Goal: Task Accomplishment & Management: Use online tool/utility

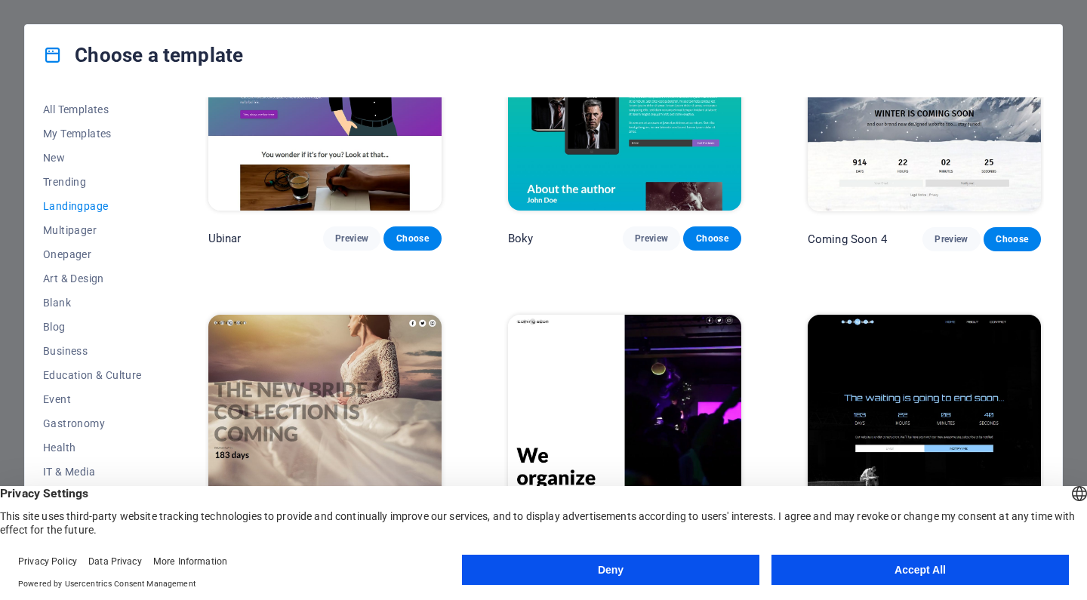
scroll to position [2036, 0]
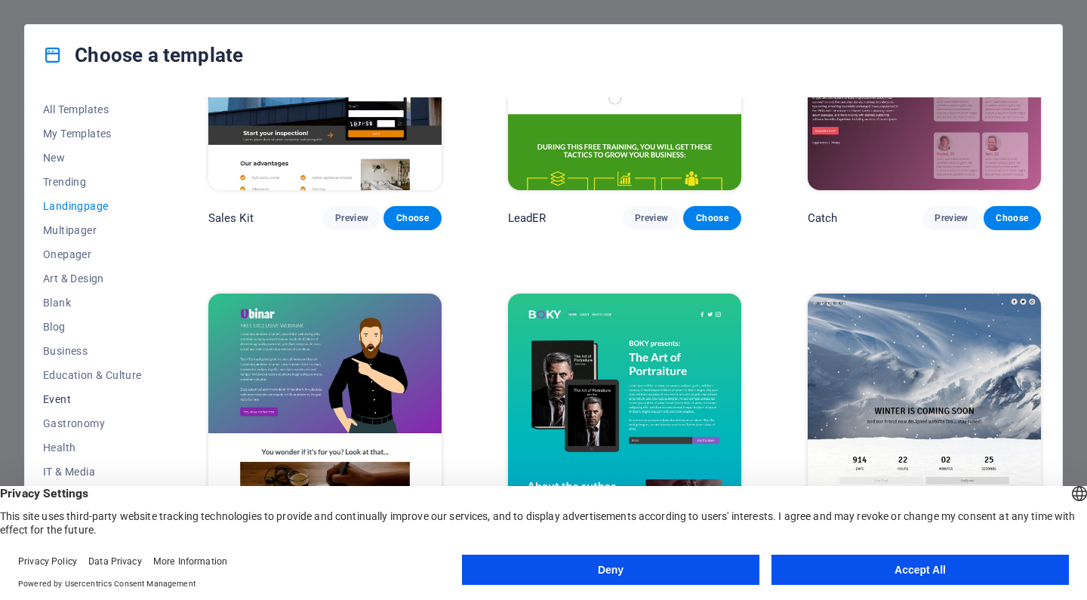
click at [57, 396] on span "Event" at bounding box center [92, 399] width 99 height 12
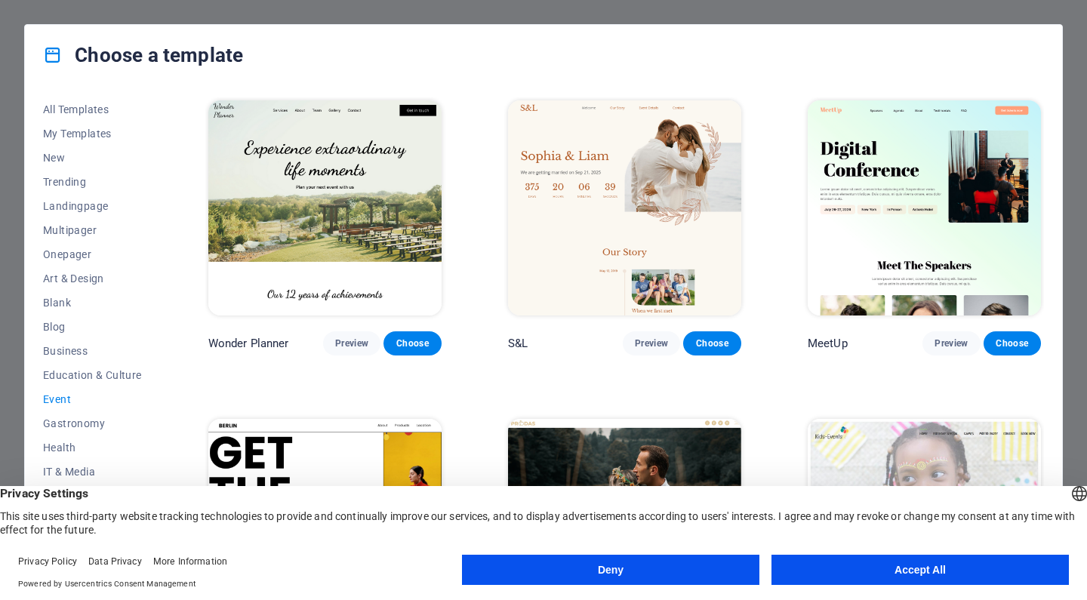
scroll to position [0, 0]
click at [69, 209] on span "Landingpage" at bounding box center [92, 206] width 99 height 12
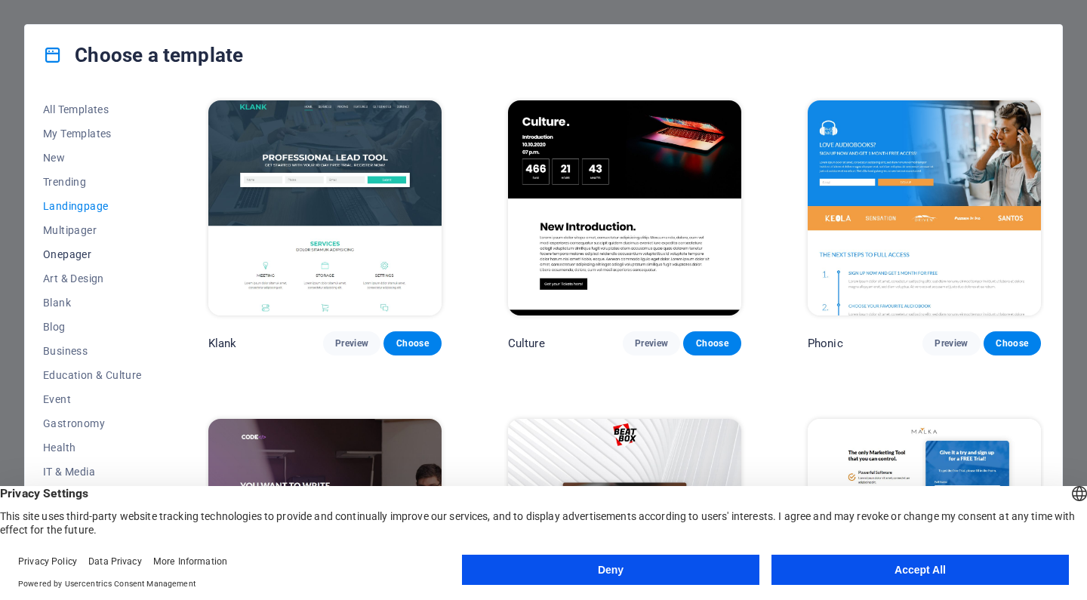
click at [80, 259] on span "Onepager" at bounding box center [92, 254] width 99 height 12
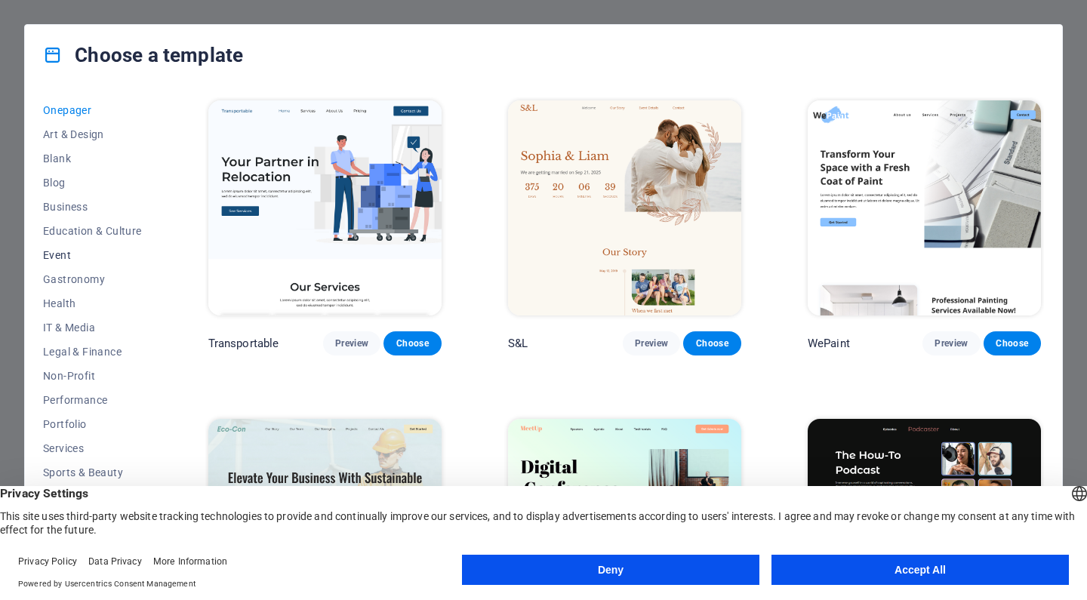
scroll to position [144, 0]
click at [70, 501] on span "Trades" at bounding box center [92, 497] width 99 height 12
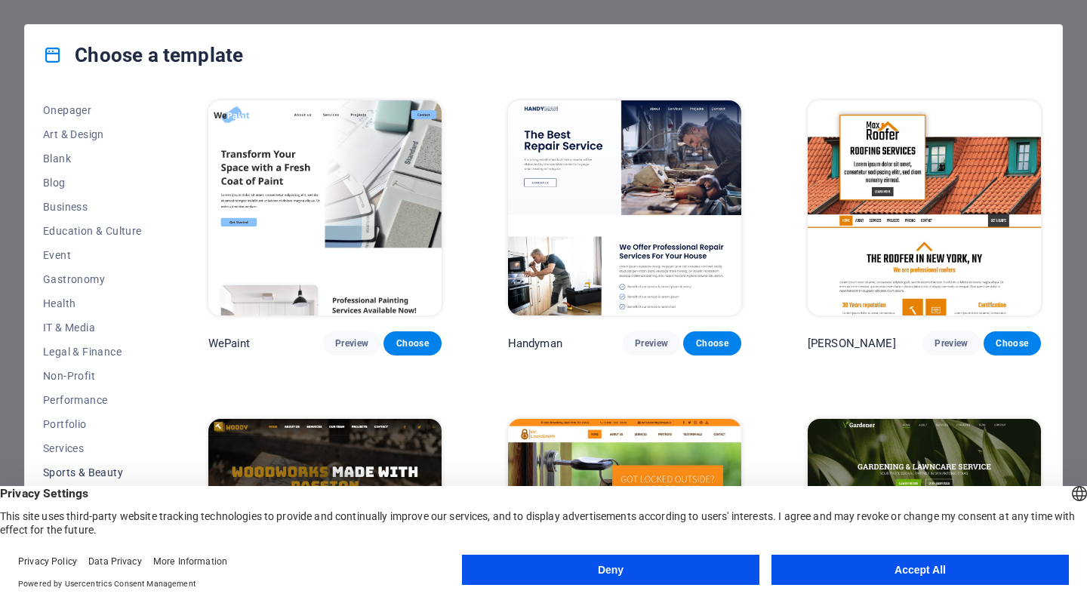
click at [86, 465] on button "Sports & Beauty" at bounding box center [92, 472] width 99 height 24
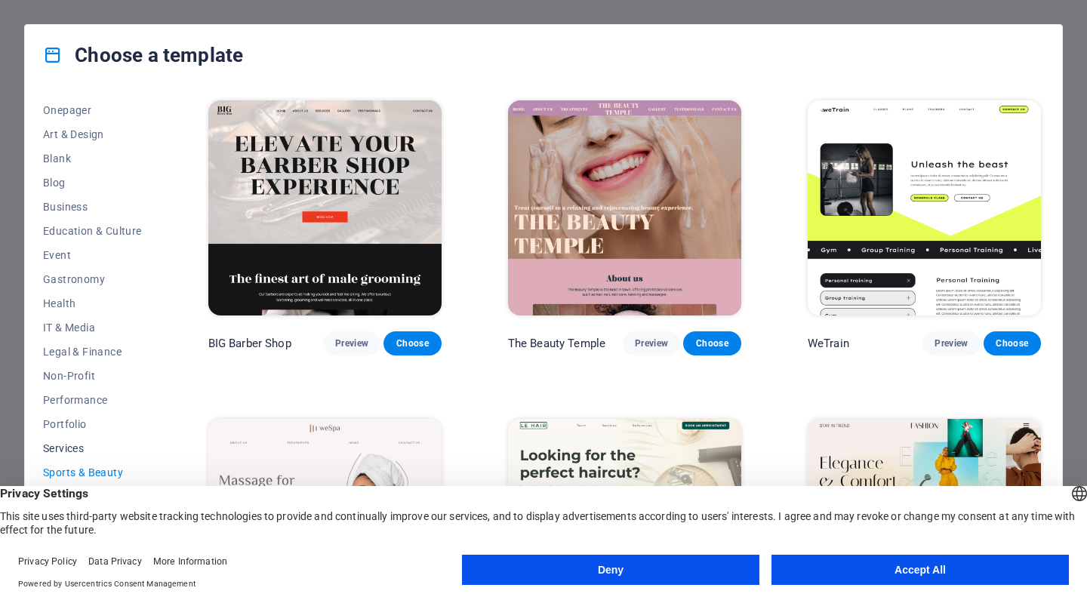
click at [72, 444] on span "Services" at bounding box center [92, 448] width 99 height 12
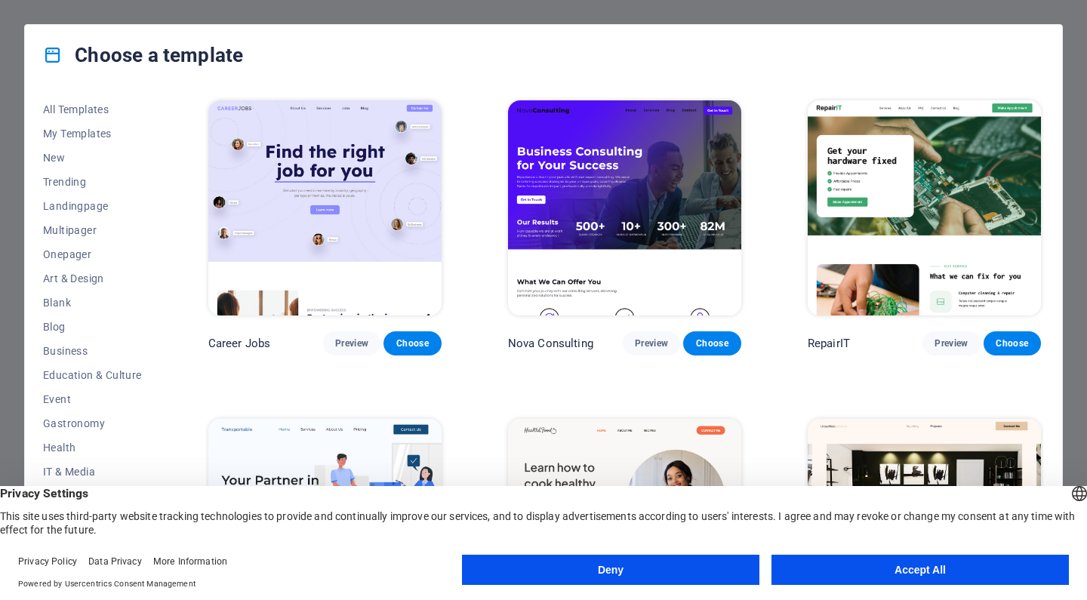
scroll to position [0, 0]
click at [69, 103] on button "All Templates" at bounding box center [92, 109] width 99 height 24
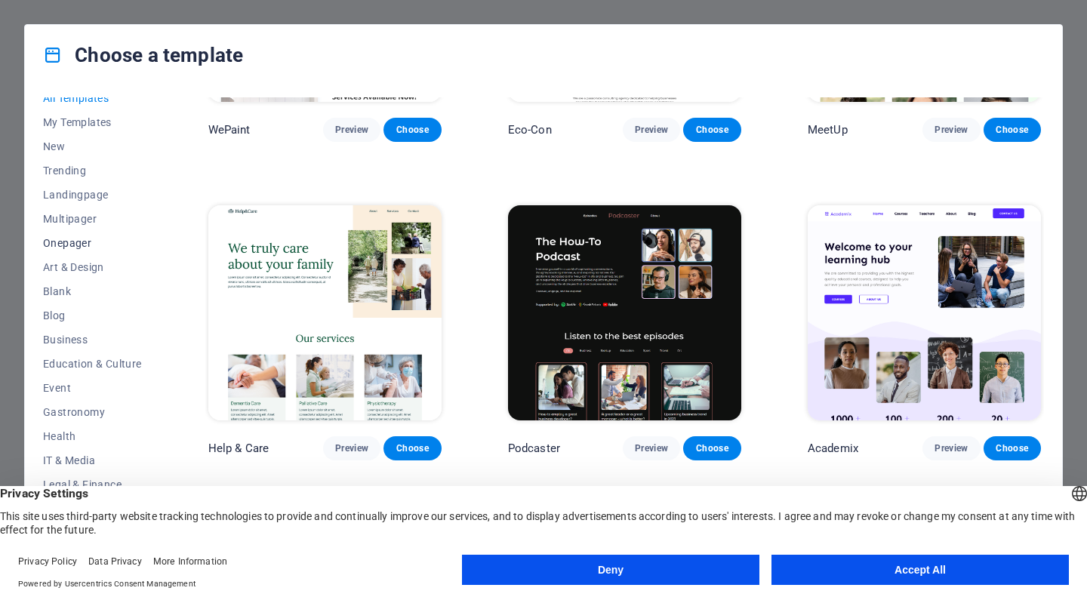
scroll to position [8, 0]
click at [73, 245] on span "Onepager" at bounding box center [92, 246] width 99 height 12
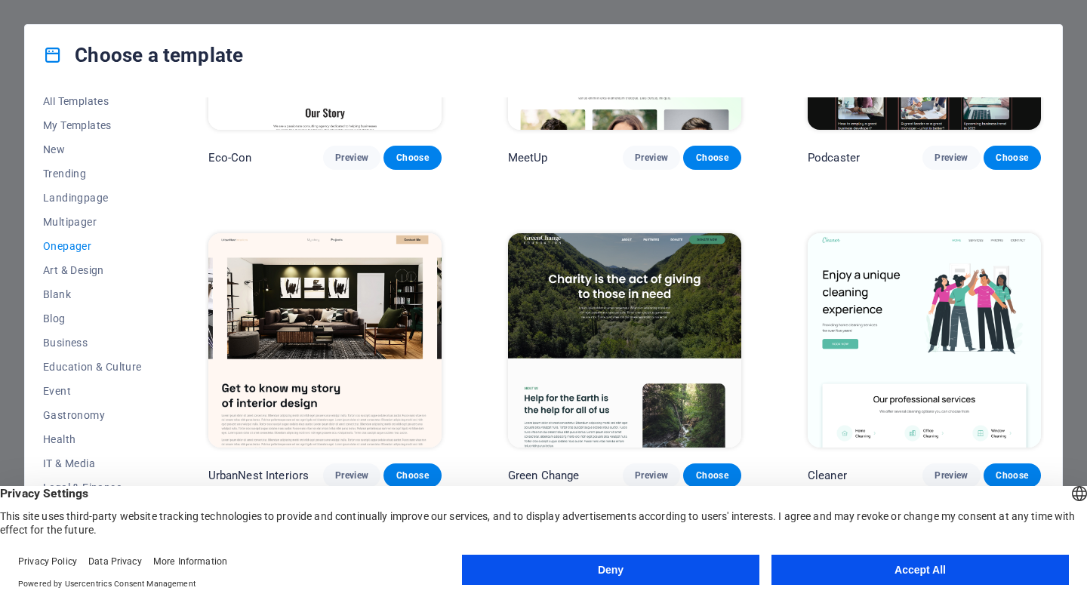
scroll to position [328, 0]
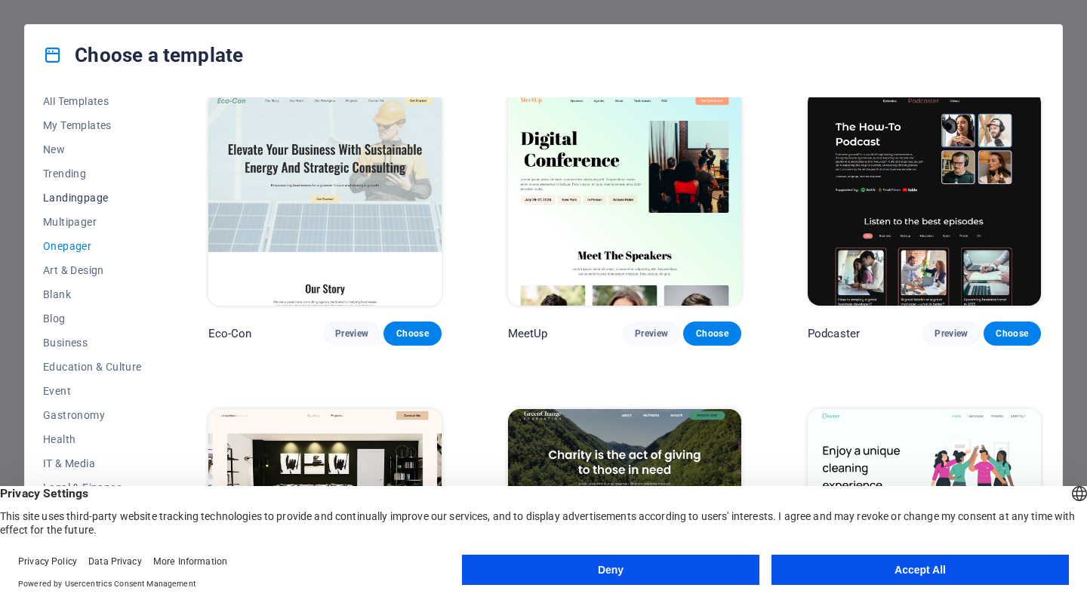
click at [69, 192] on span "Landingpage" at bounding box center [92, 198] width 99 height 12
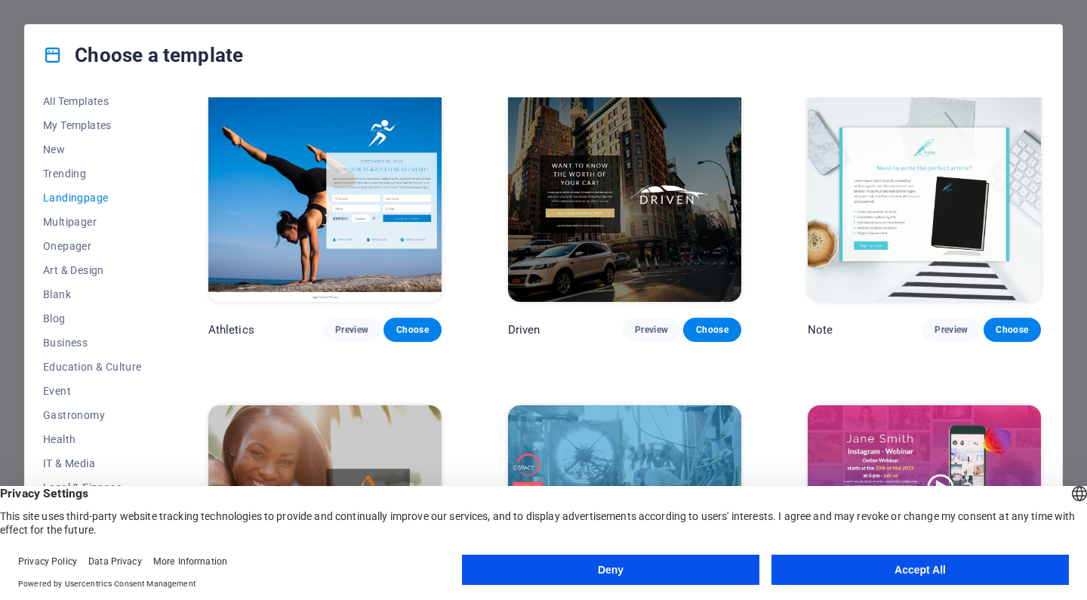
scroll to position [974, 0]
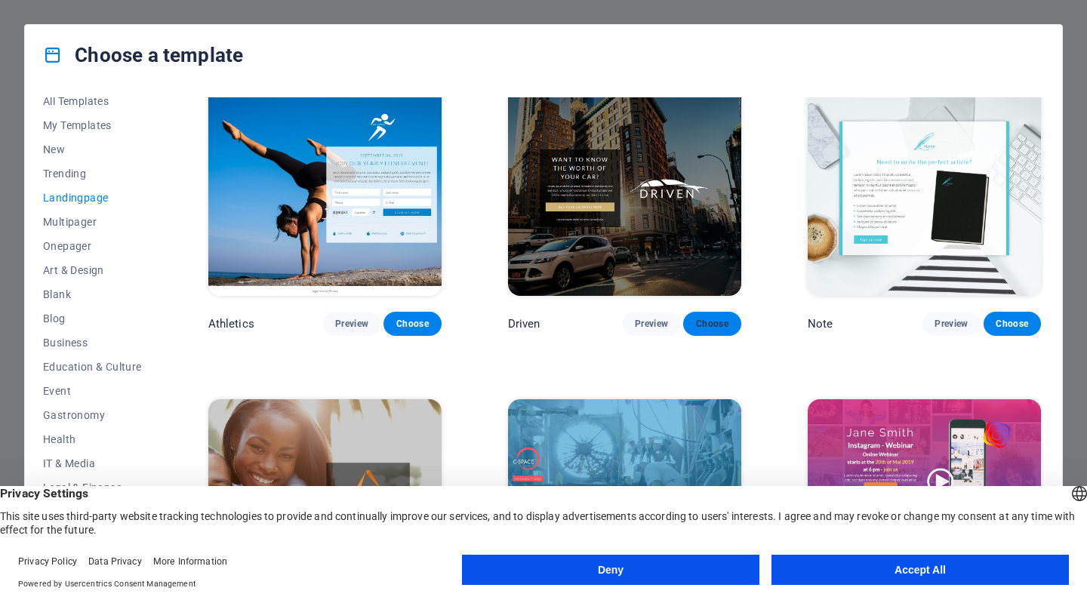
click at [720, 318] on span "Choose" at bounding box center [711, 324] width 33 height 12
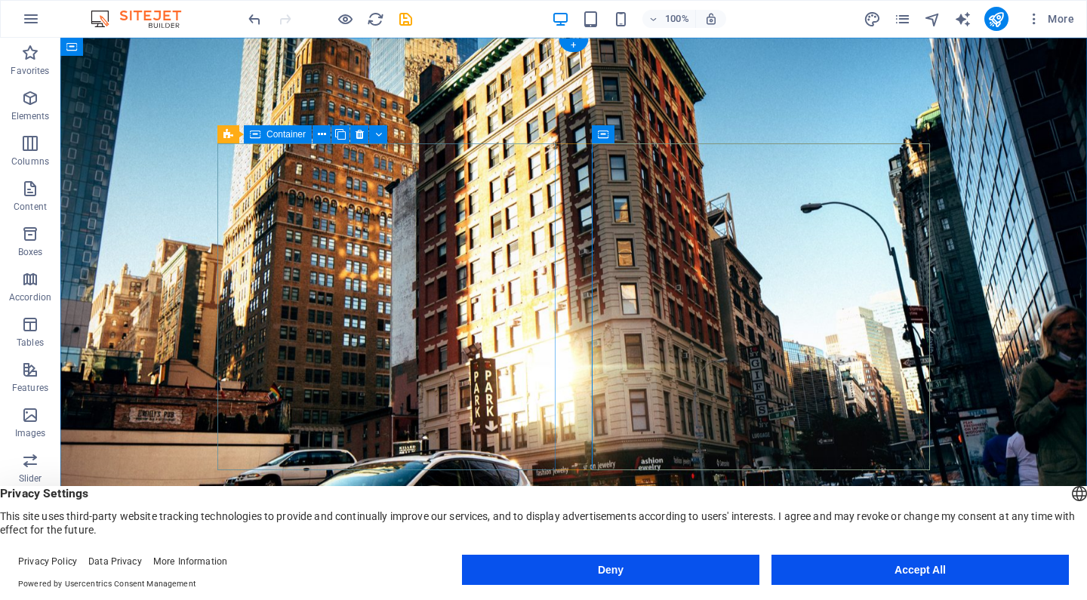
click at [147, 84] on figure at bounding box center [573, 307] width 1027 height 538
click at [161, 48] on icon at bounding box center [157, 47] width 11 height 16
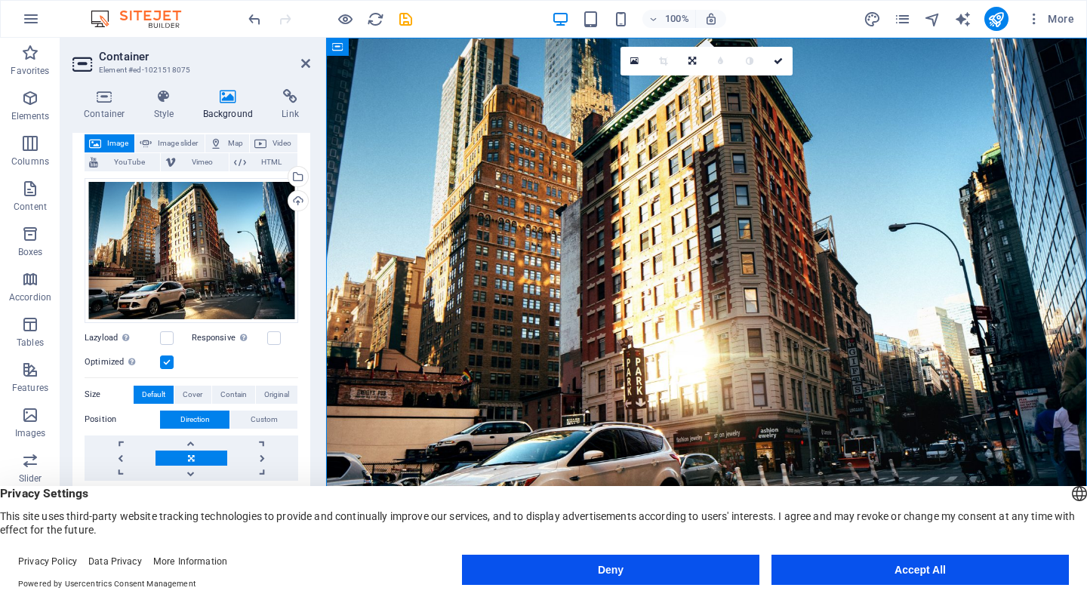
scroll to position [79, 0]
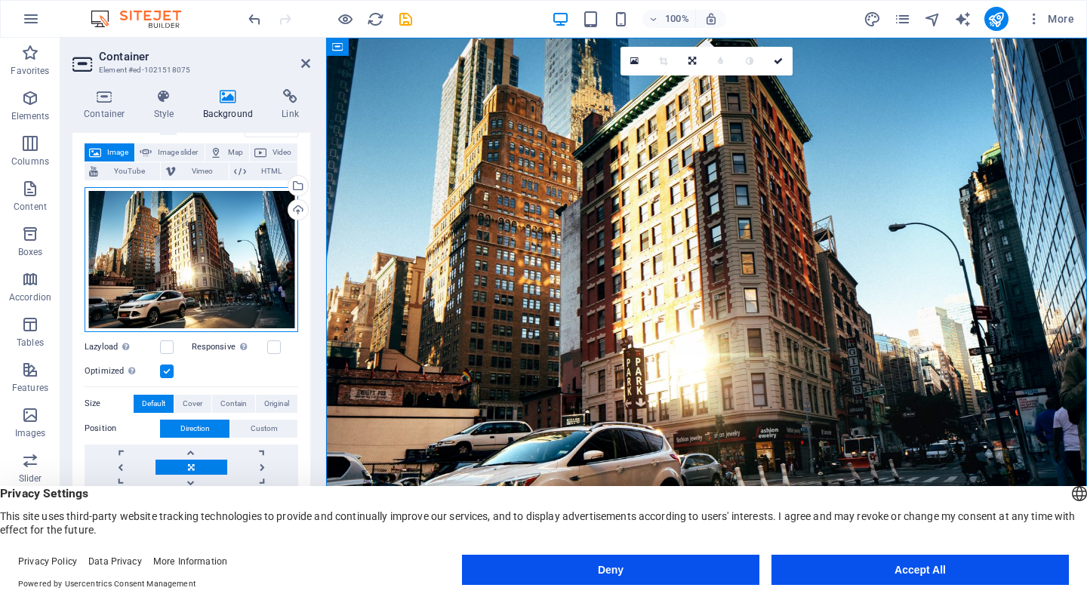
click at [223, 237] on div "Drag files here, click to choose files or select files from Files or our free s…" at bounding box center [192, 259] width 214 height 145
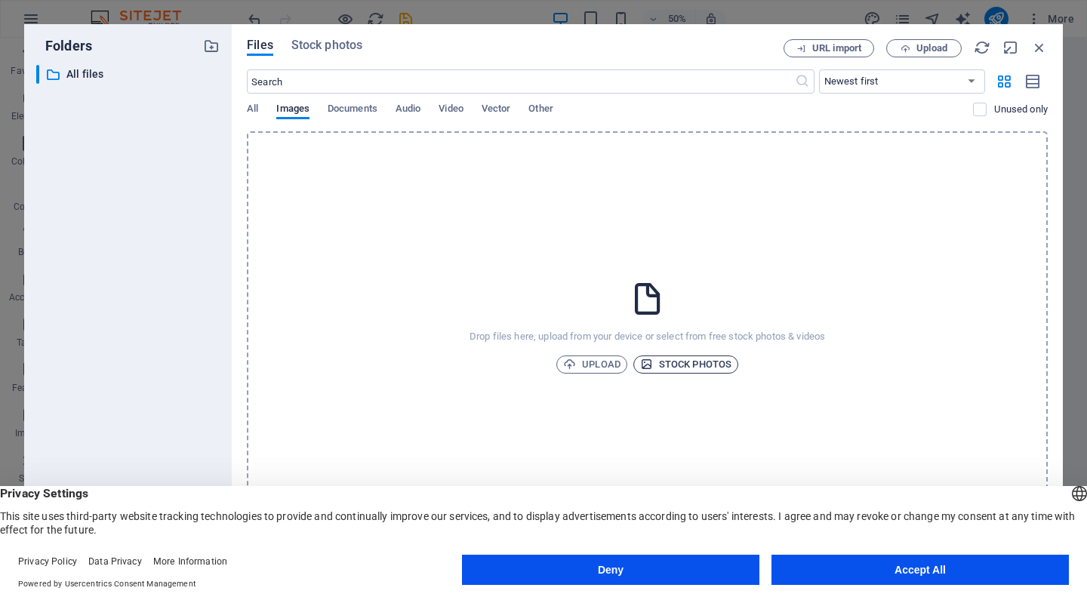
click at [702, 365] on span "Stock photos" at bounding box center [685, 365] width 91 height 18
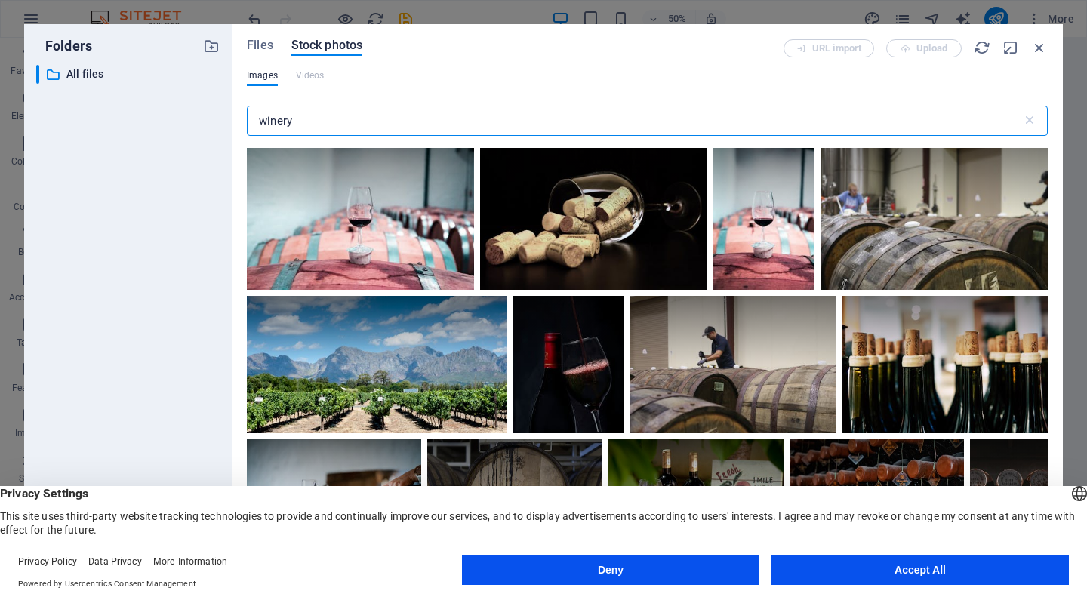
scroll to position [434, 0]
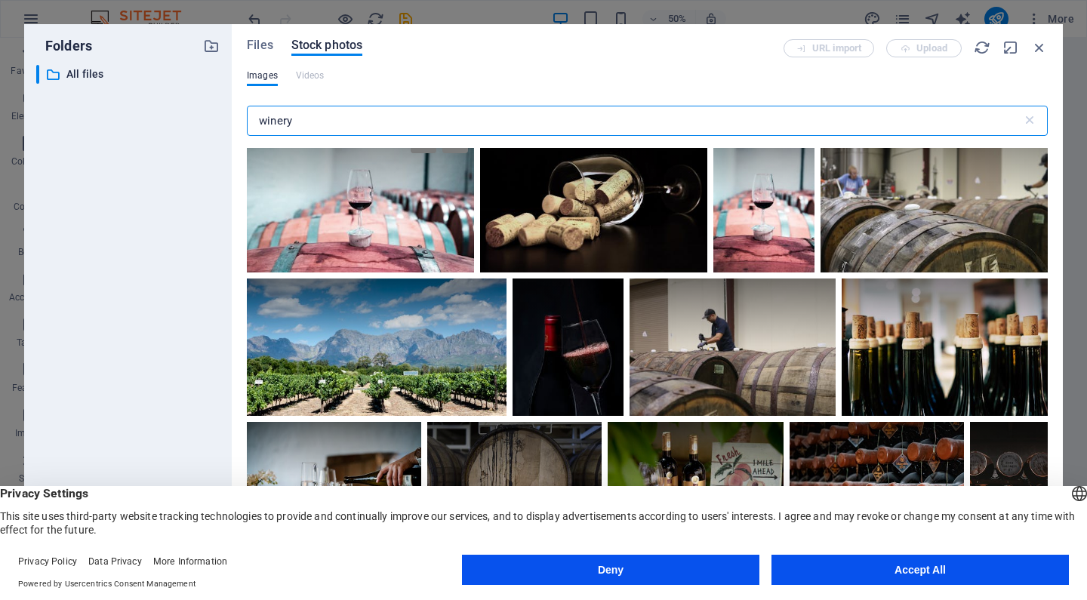
type input "winery"
click at [356, 208] on div at bounding box center [360, 197] width 227 height 151
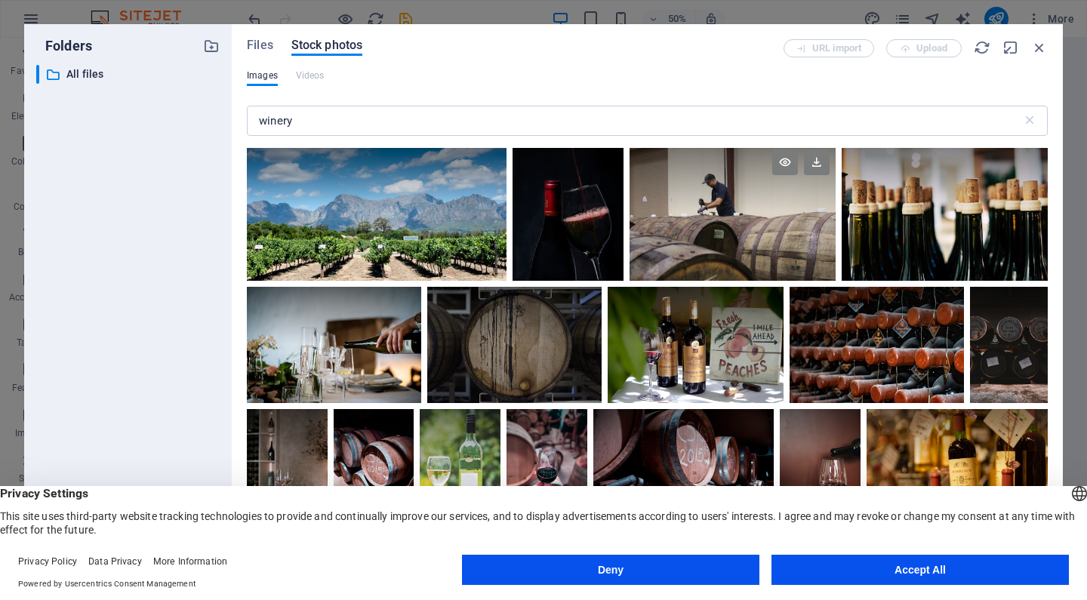
scroll to position [568, 0]
click at [996, 545] on span "Insert" at bounding box center [1003, 548] width 26 height 9
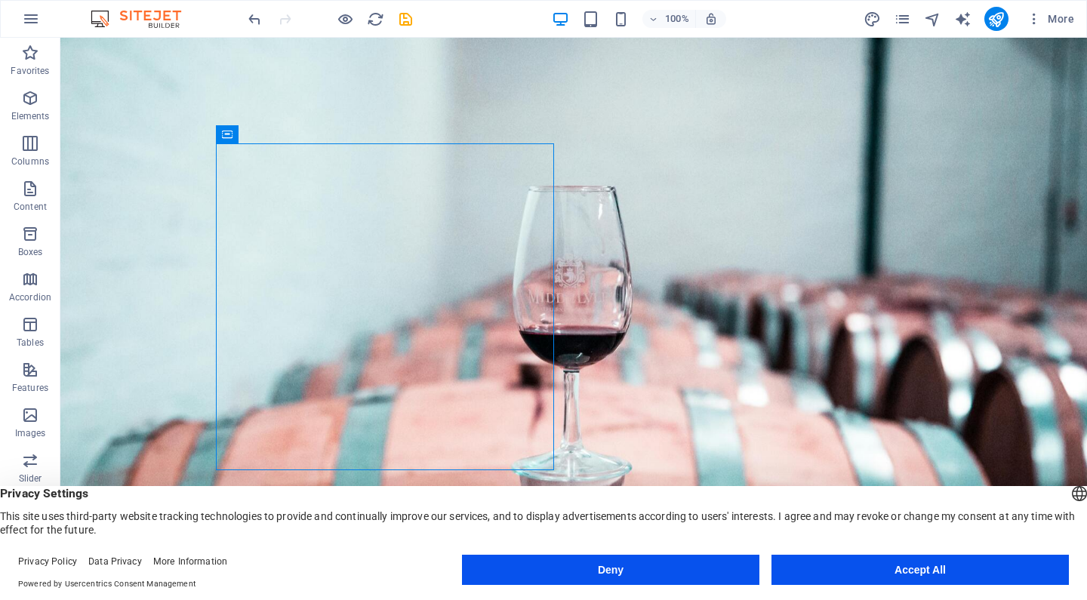
click at [586, 68] on figure at bounding box center [573, 307] width 1027 height 538
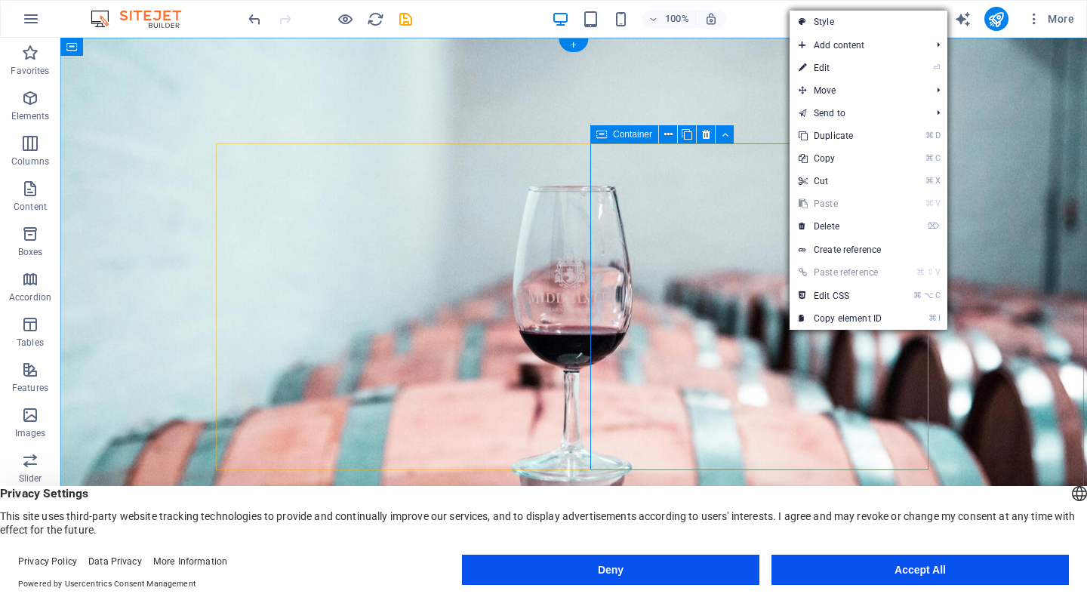
click at [838, 205] on link "⌘ V Paste" at bounding box center [840, 203] width 101 height 23
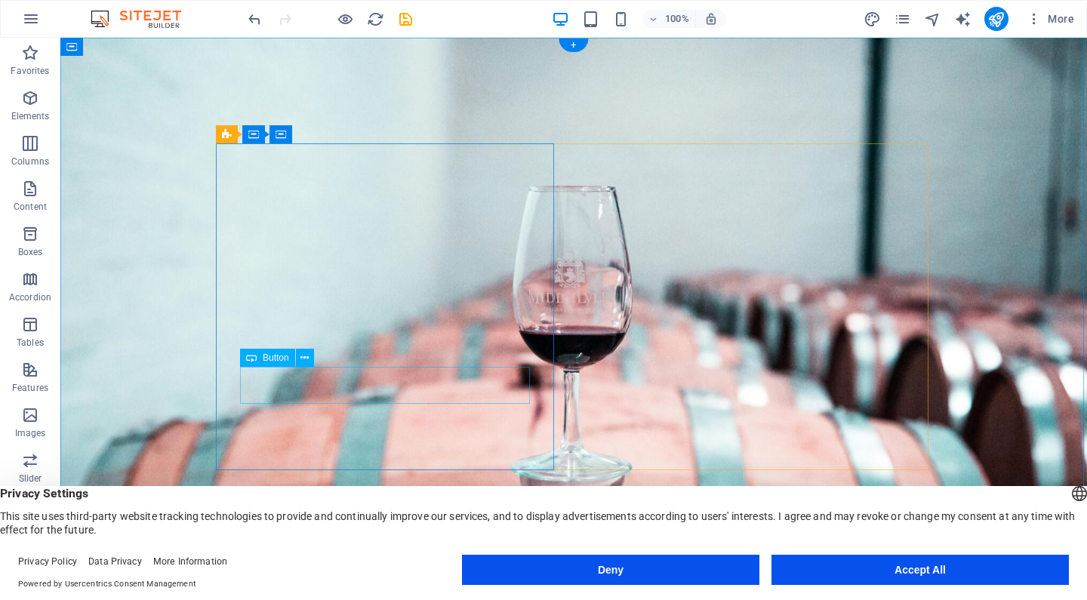
scroll to position [0, 0]
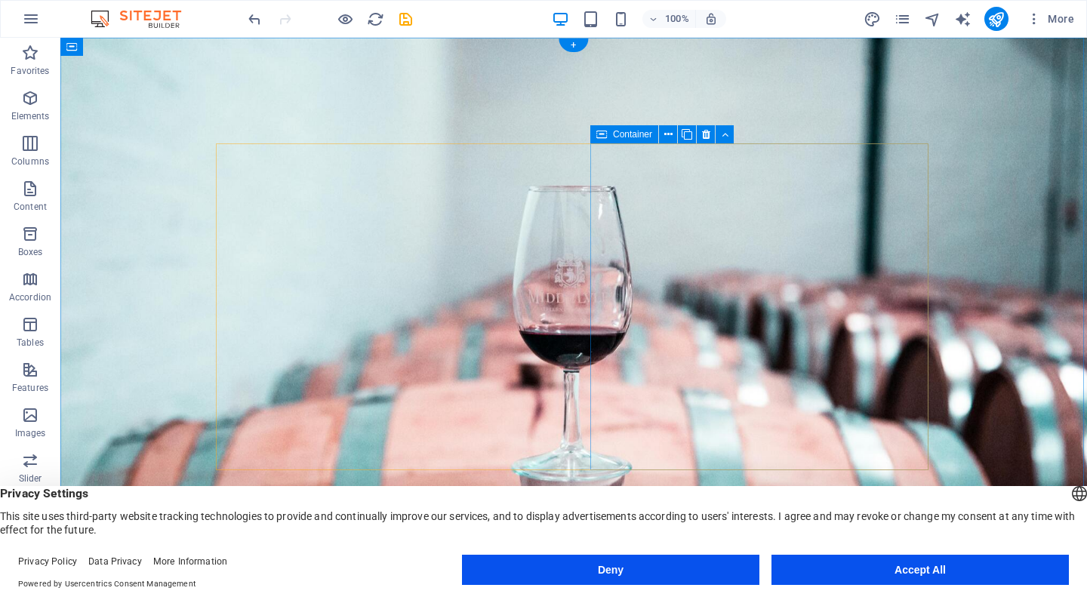
click at [174, 56] on figure at bounding box center [573, 307] width 1027 height 538
click at [135, 131] on figure at bounding box center [573, 307] width 1027 height 538
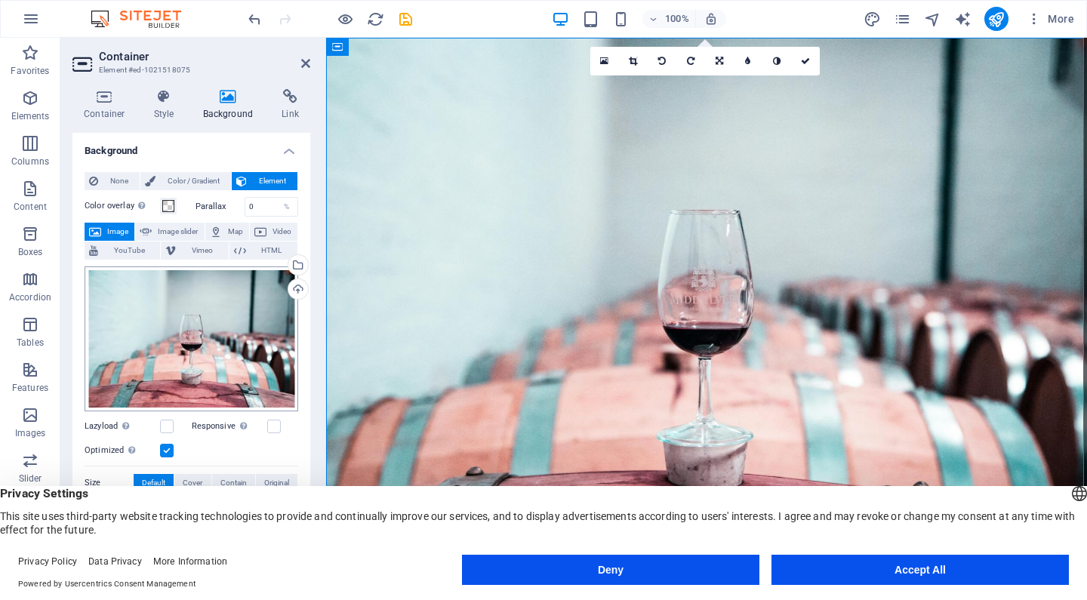
scroll to position [4, 0]
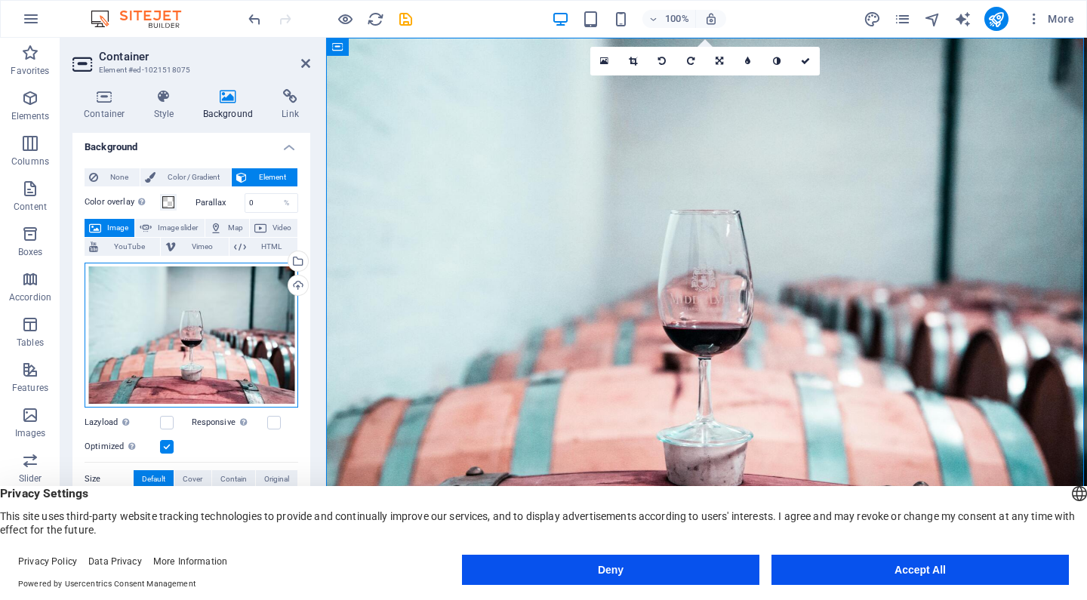
click at [239, 305] on div "Drag files here, click to choose files or select files from Files or our free s…" at bounding box center [192, 335] width 214 height 145
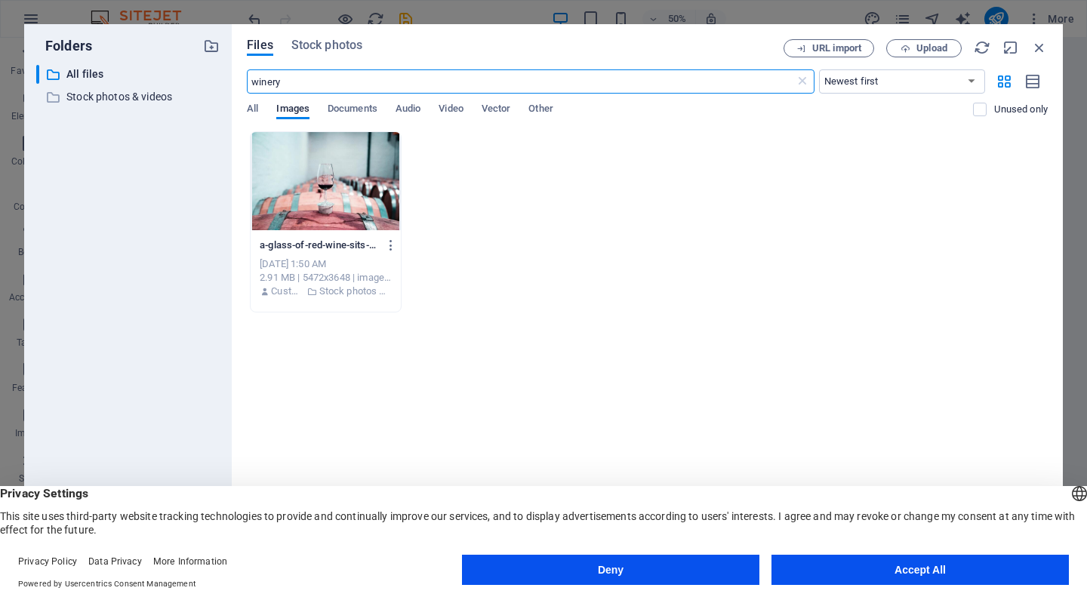
type input "winery"
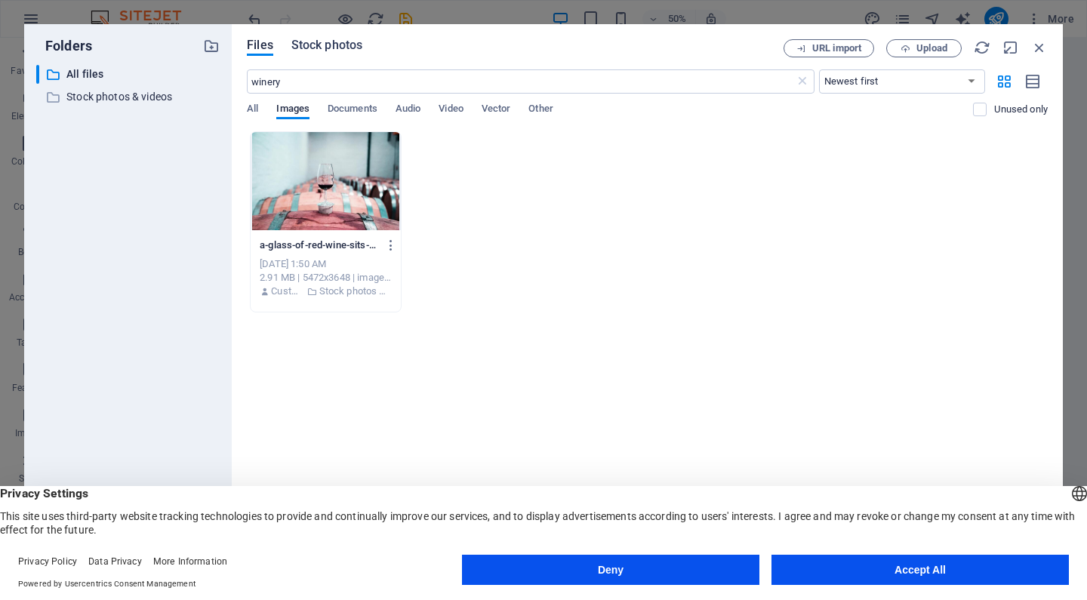
click at [323, 45] on span "Stock photos" at bounding box center [326, 45] width 71 height 18
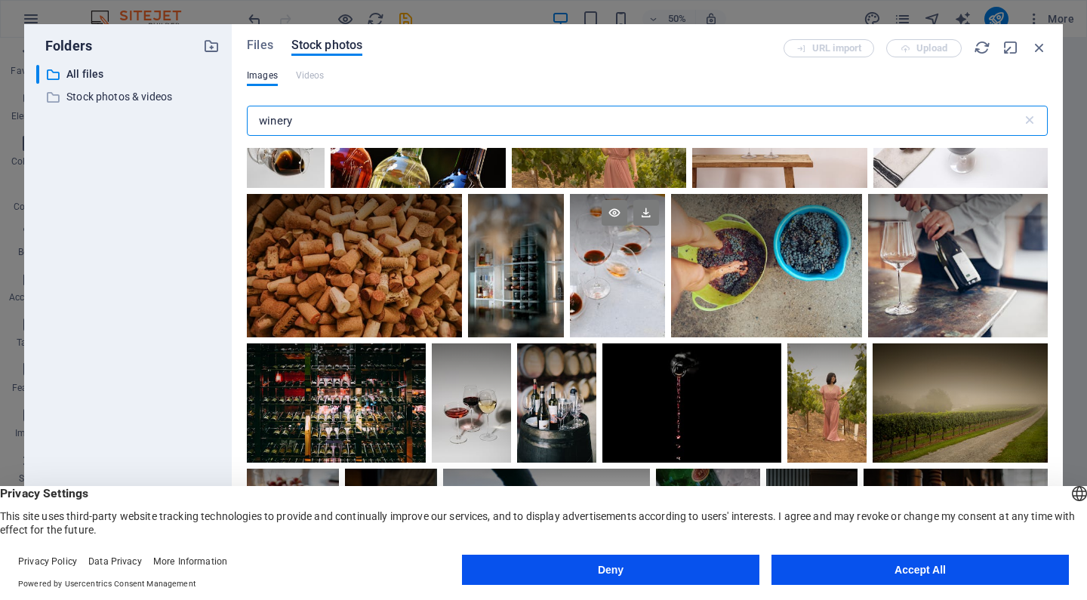
scroll to position [2705, 0]
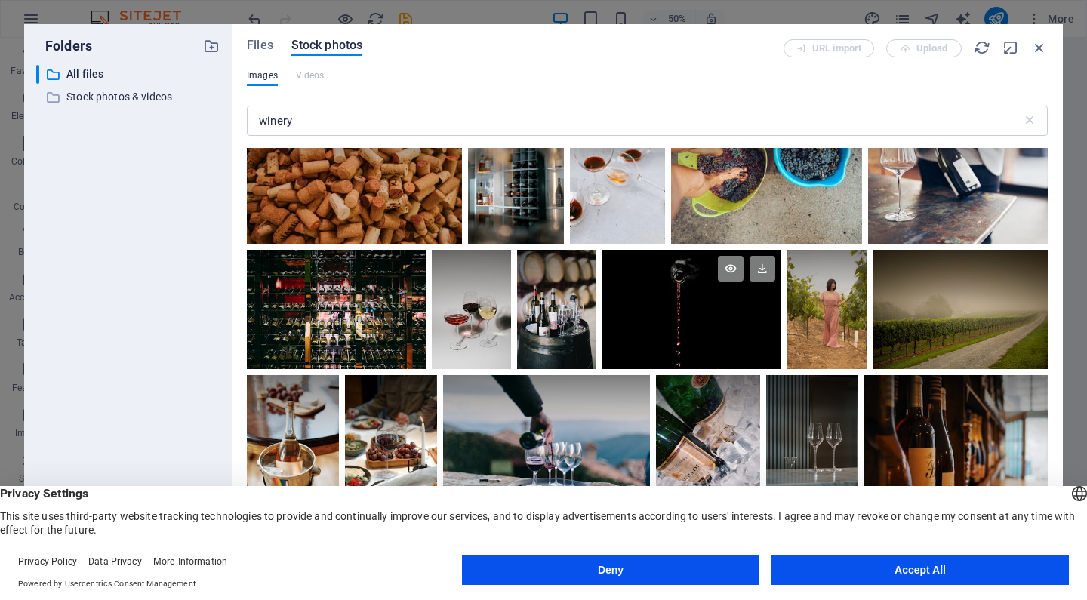
click at [671, 321] on div at bounding box center [691, 309] width 179 height 119
click at [678, 313] on div at bounding box center [691, 339] width 179 height 60
click at [678, 313] on div at bounding box center [691, 309] width 179 height 119
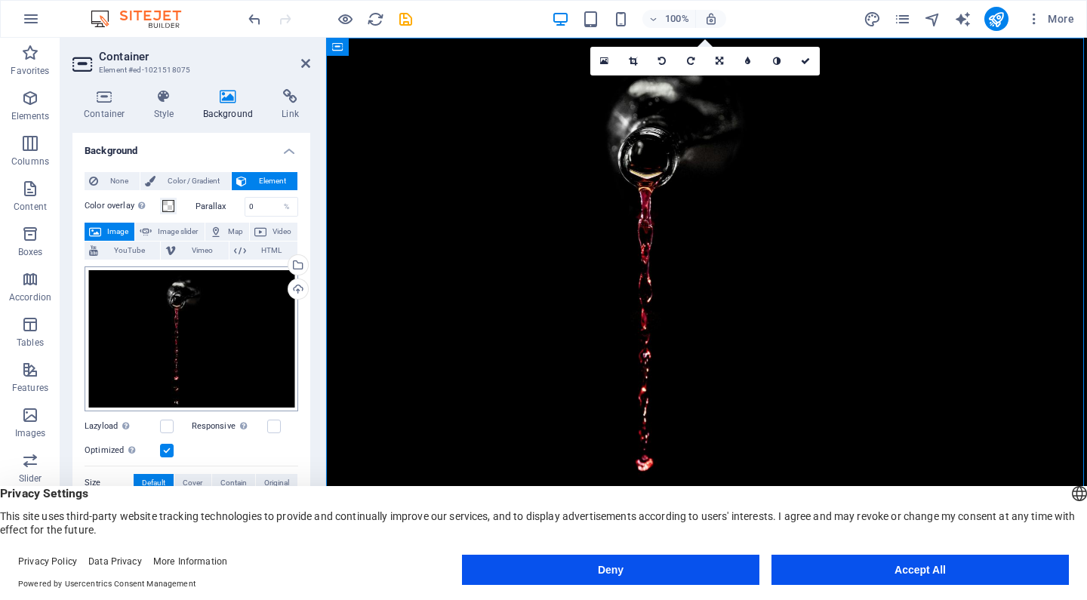
scroll to position [0, 0]
click at [194, 380] on div "Drag files here, click to choose files or select files from Files or our free s…" at bounding box center [192, 338] width 214 height 145
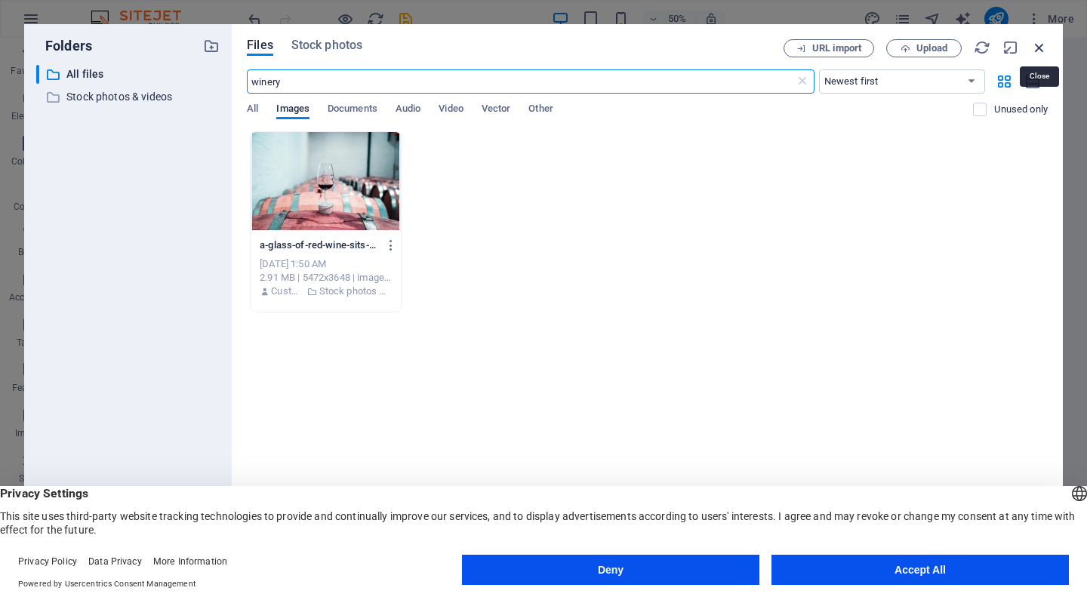
click at [1042, 48] on icon "button" at bounding box center [1039, 47] width 17 height 17
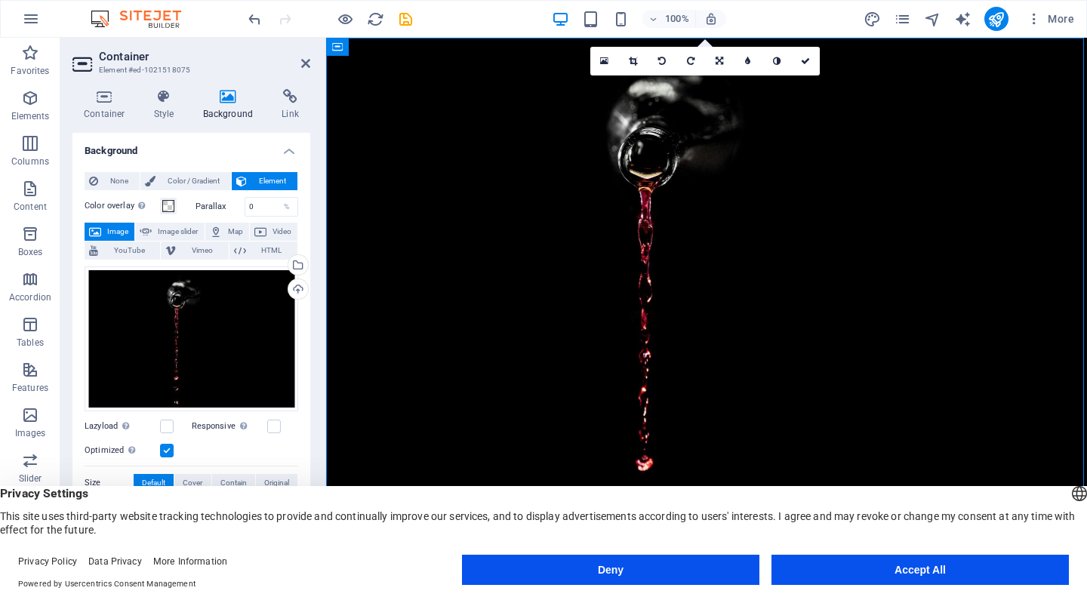
click at [412, 85] on figure at bounding box center [706, 307] width 761 height 538
click at [26, 106] on icon "button" at bounding box center [30, 98] width 18 height 18
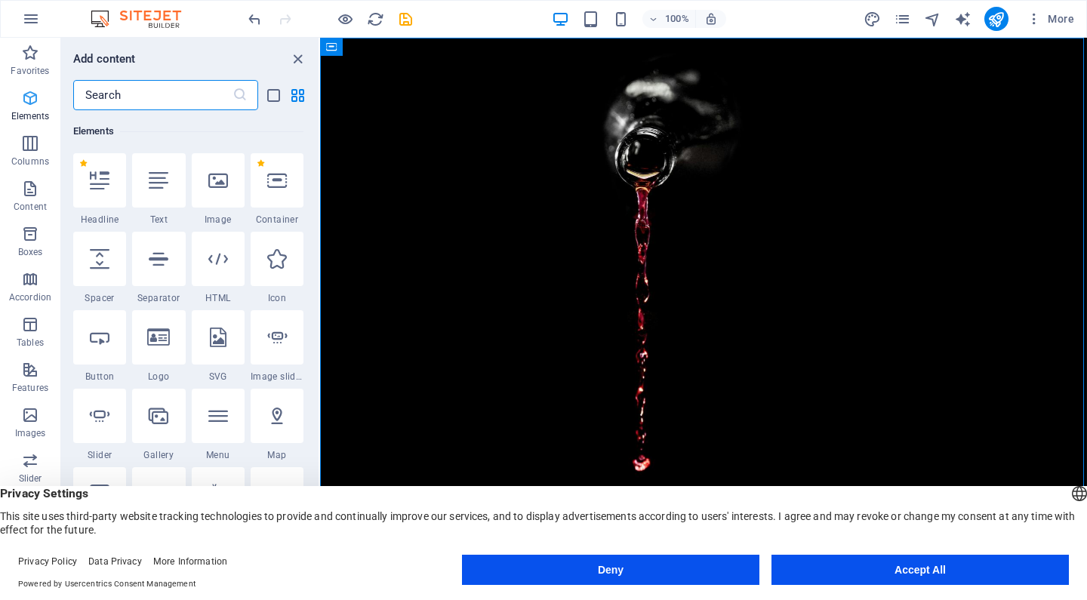
scroll to position [161, 0]
click at [33, 198] on span "Content" at bounding box center [30, 198] width 60 height 36
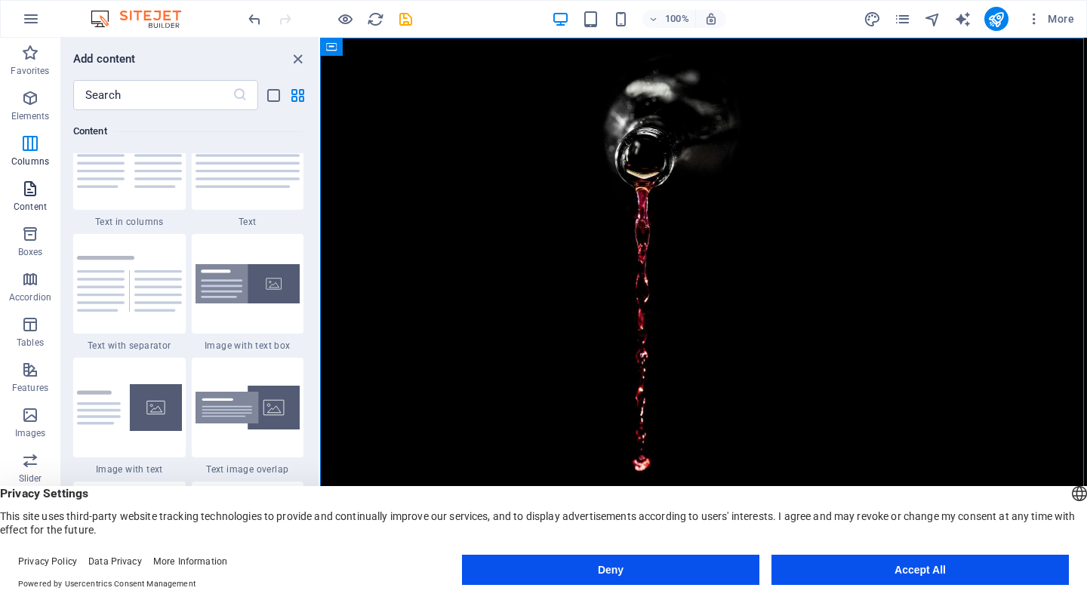
scroll to position [2691, 0]
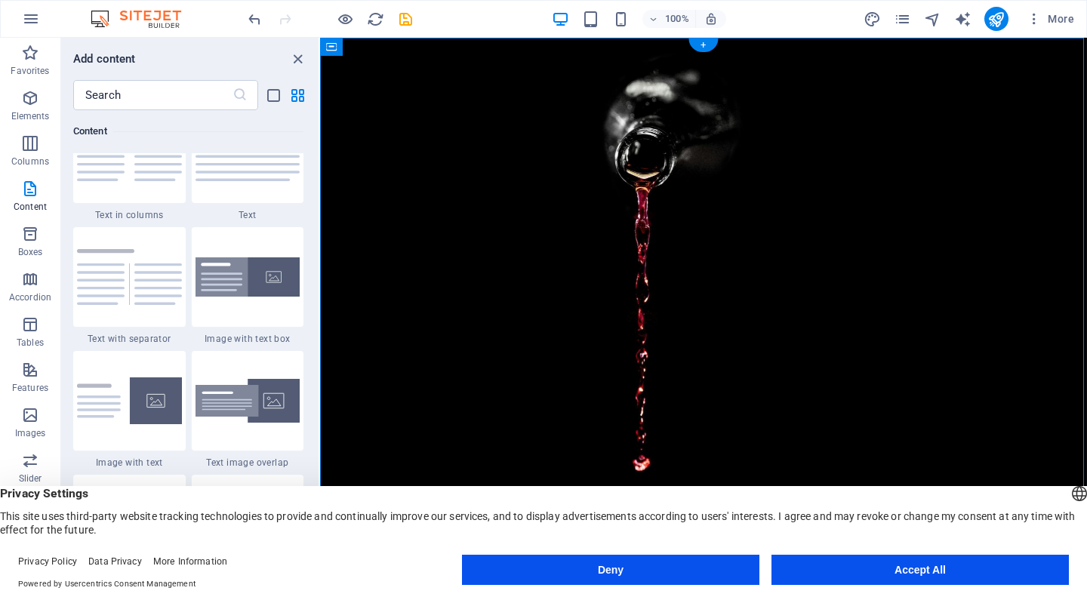
click at [802, 127] on figure at bounding box center [703, 307] width 767 height 538
click at [296, 57] on icon "close panel" at bounding box center [297, 59] width 17 height 17
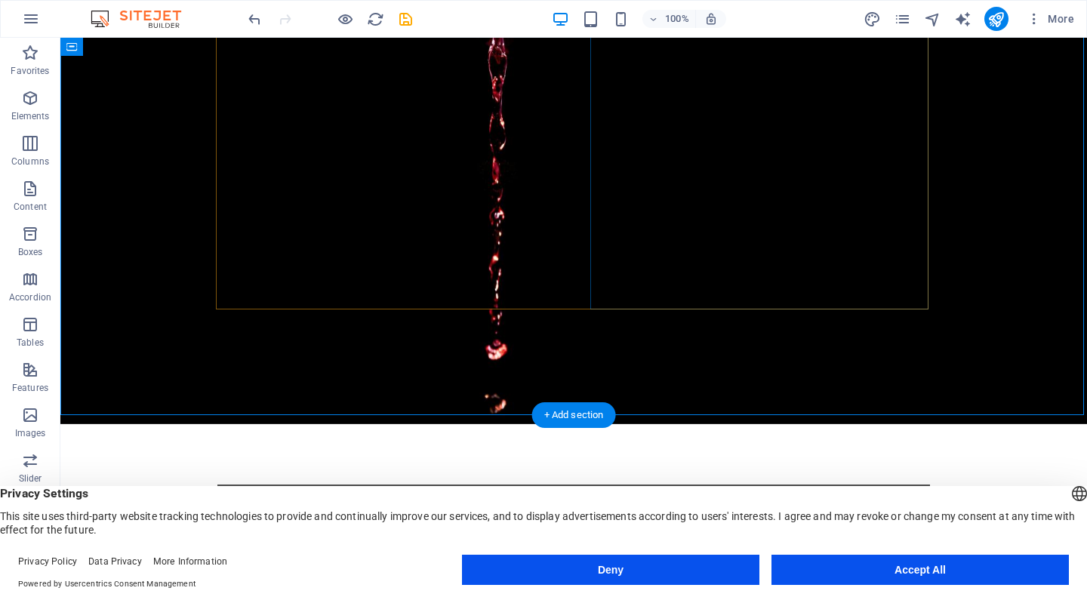
scroll to position [171, 0]
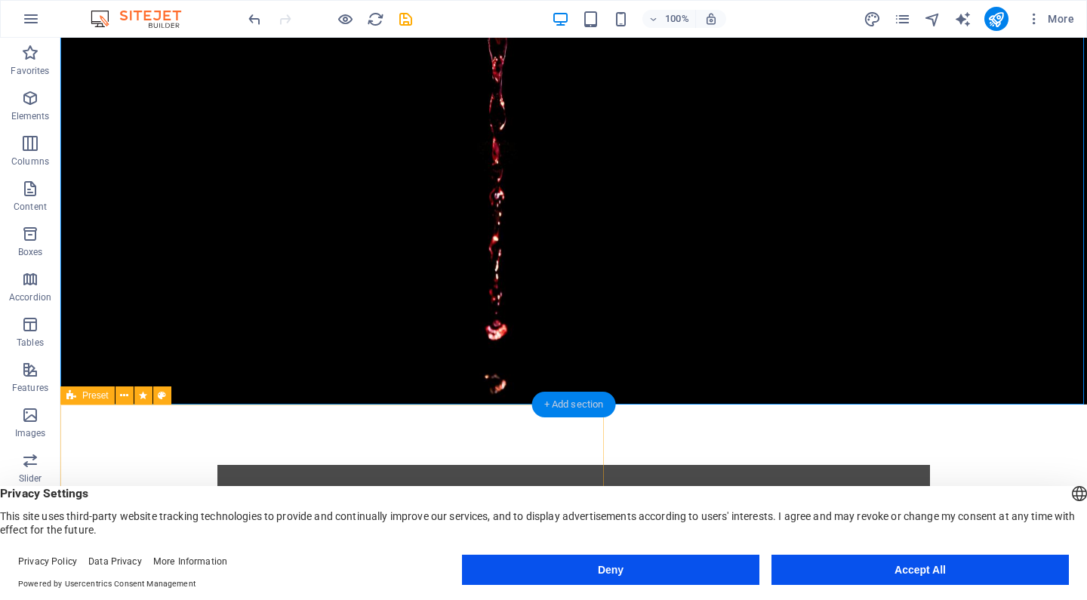
click at [599, 402] on div "+ Add section" at bounding box center [574, 405] width 84 height 26
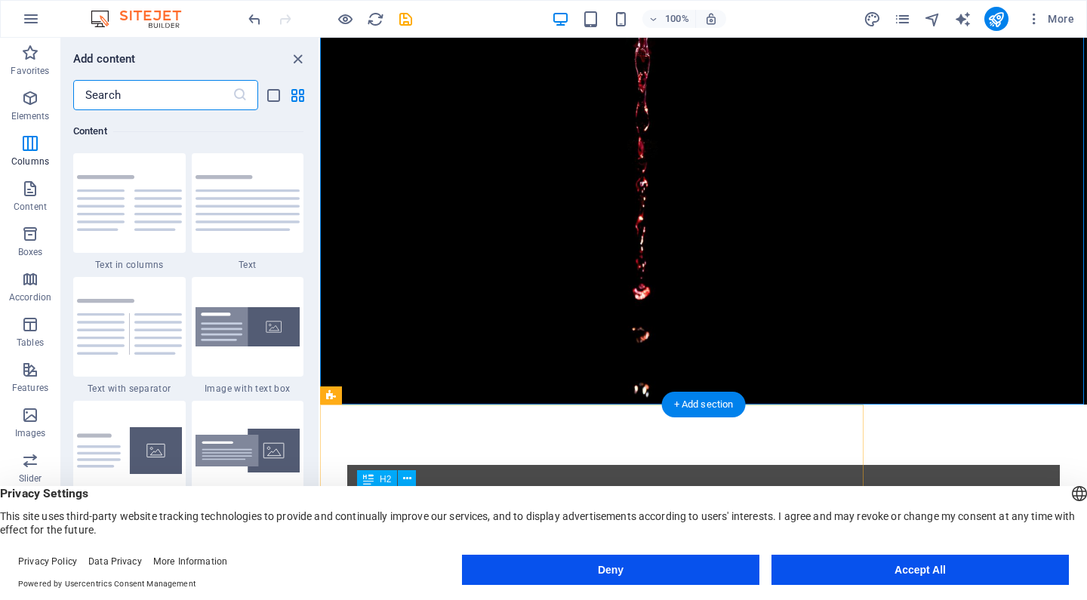
scroll to position [2641, 0]
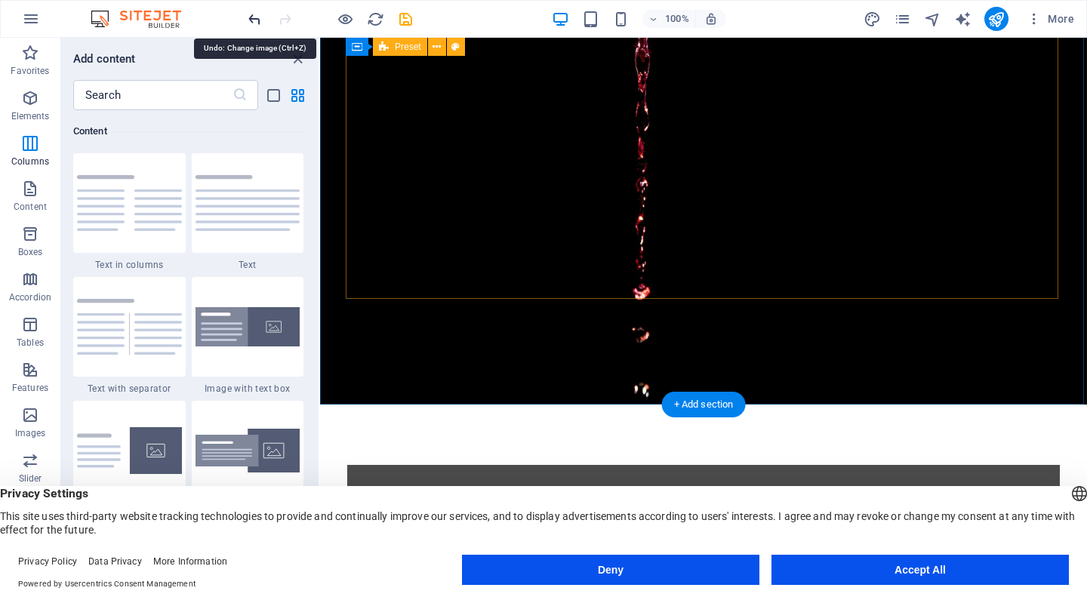
click at [251, 14] on icon "undo" at bounding box center [254, 19] width 17 height 17
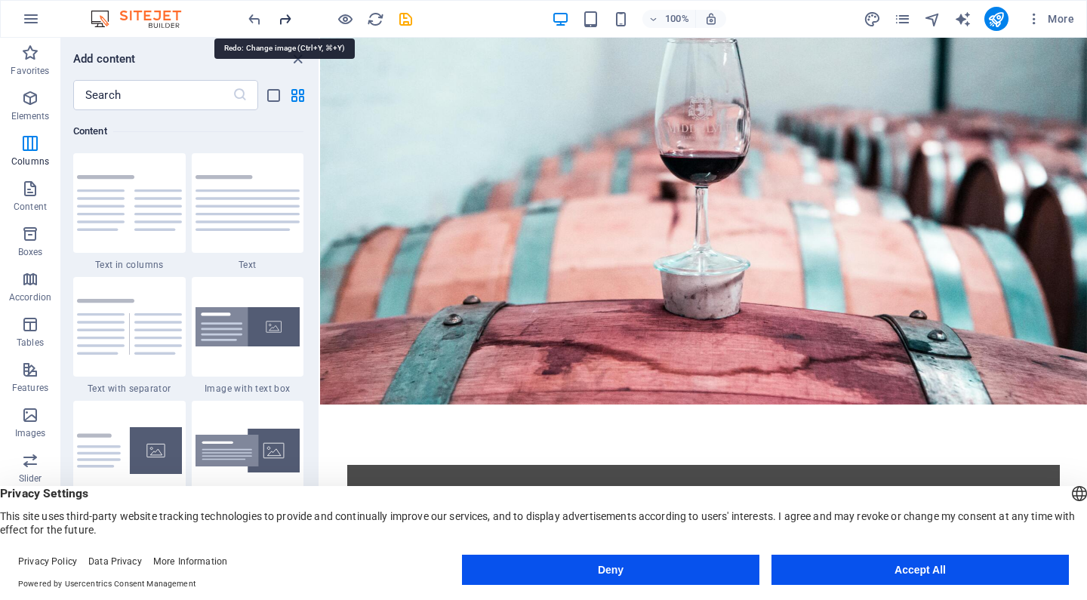
click at [285, 20] on icon "redo" at bounding box center [284, 19] width 17 height 17
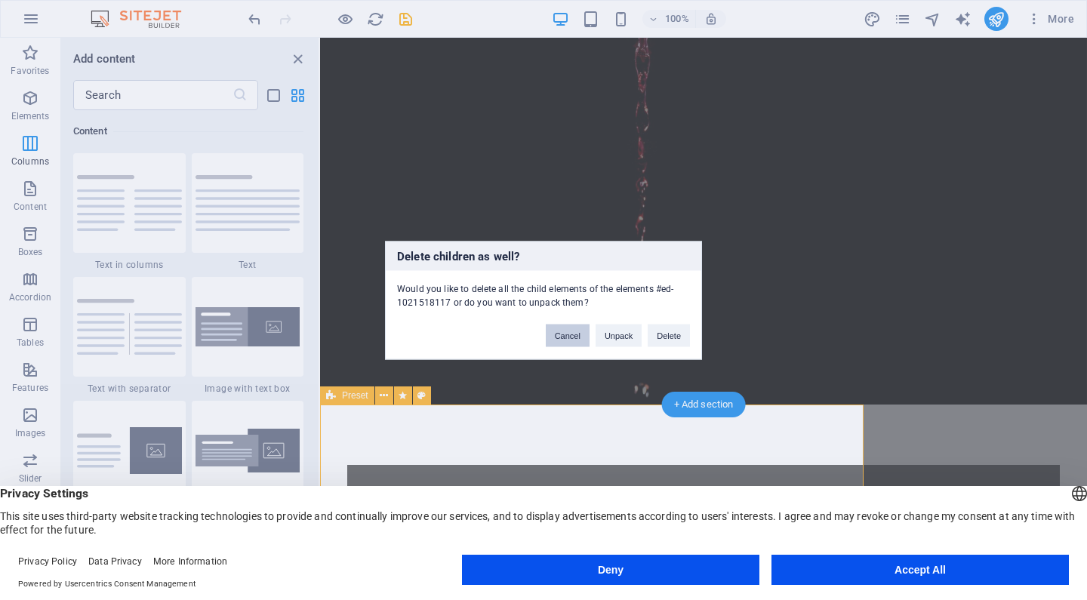
click at [575, 337] on button "Cancel" at bounding box center [568, 335] width 44 height 23
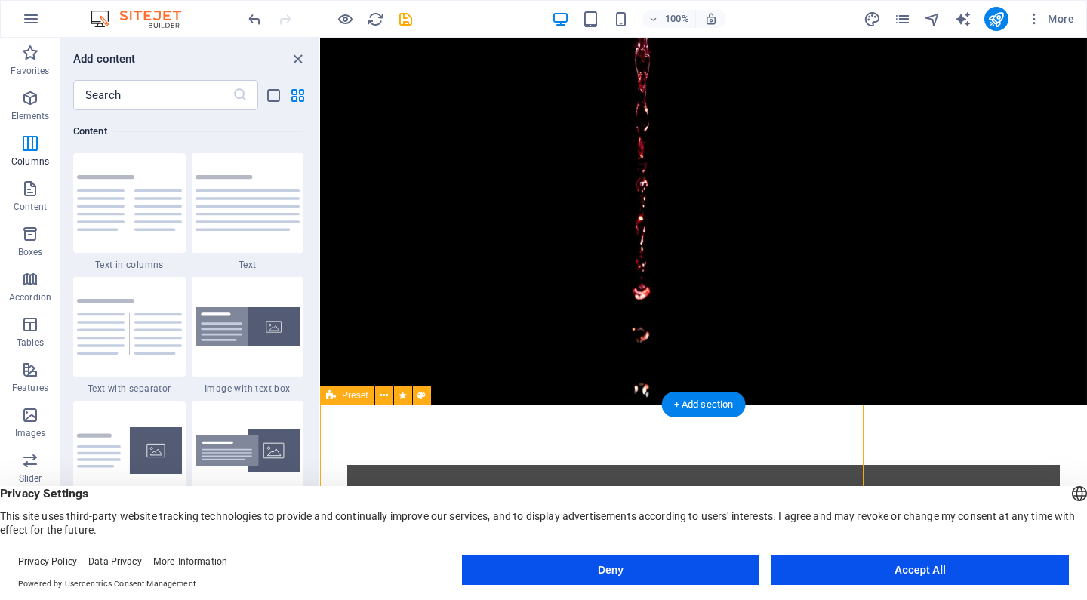
drag, startPoint x: 906, startPoint y: 458, endPoint x: 829, endPoint y: 463, distance: 77.1
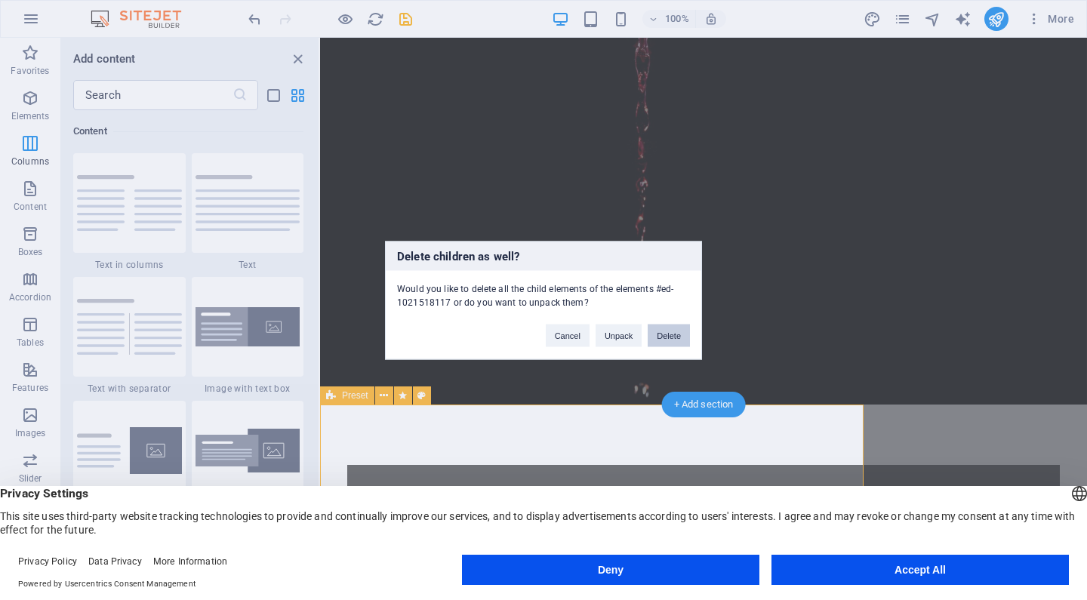
click at [664, 334] on button "Delete" at bounding box center [669, 335] width 42 height 23
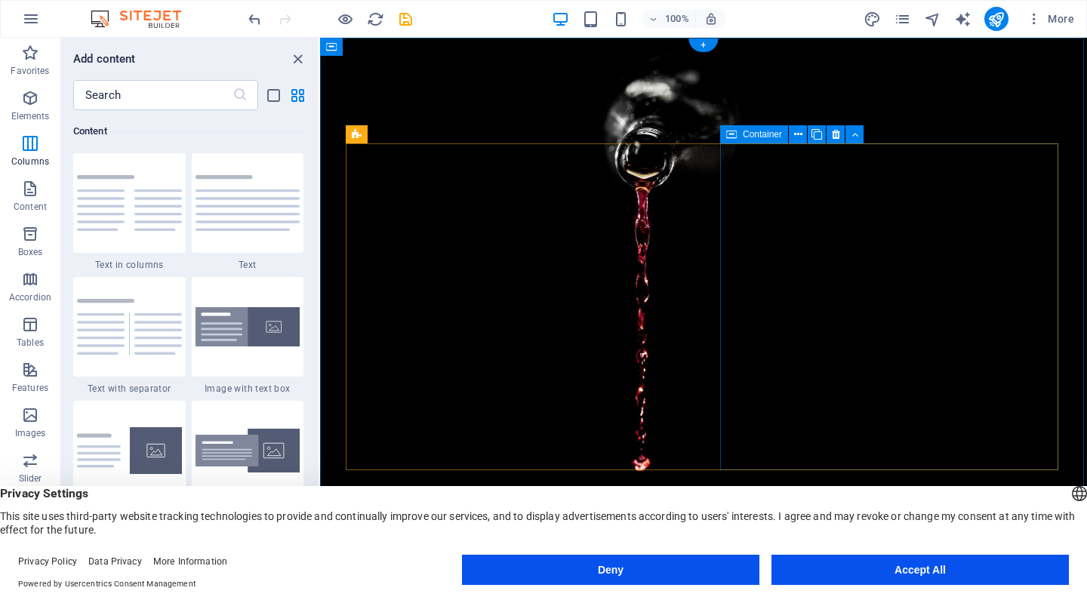
scroll to position [0, 0]
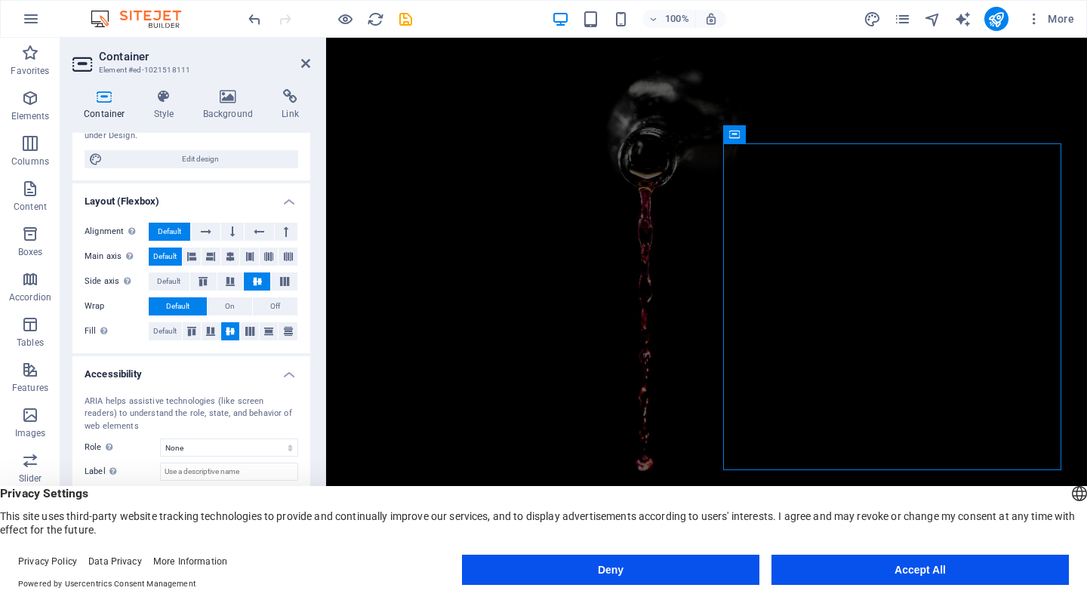
scroll to position [177, 0]
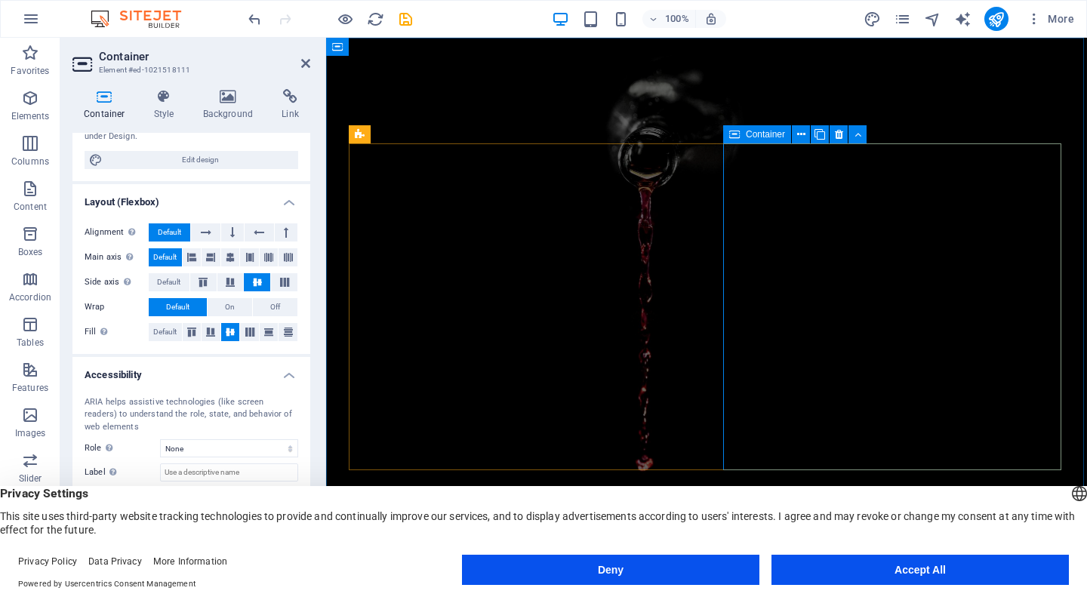
click at [799, 137] on icon at bounding box center [801, 135] width 8 height 16
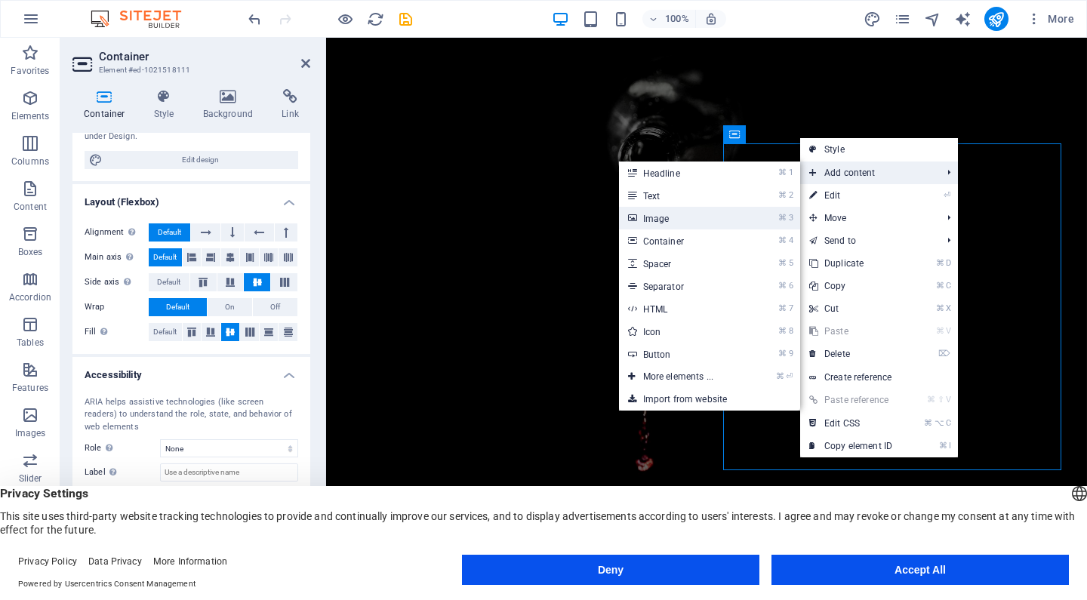
click at [688, 218] on link "⌘ 3 Image" at bounding box center [681, 218] width 125 height 23
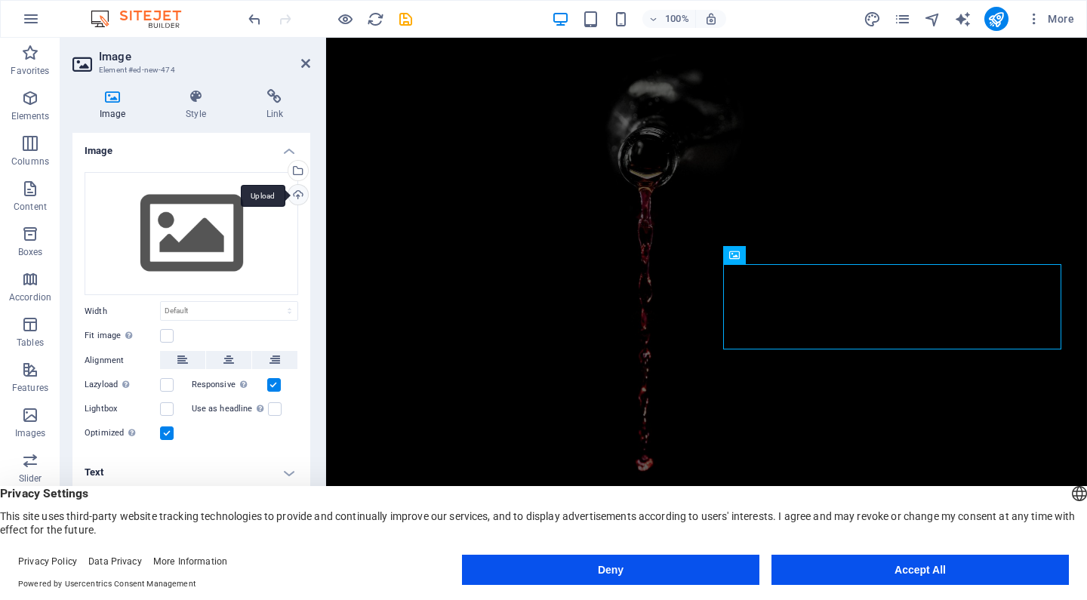
click at [300, 189] on div "Upload" at bounding box center [296, 196] width 23 height 23
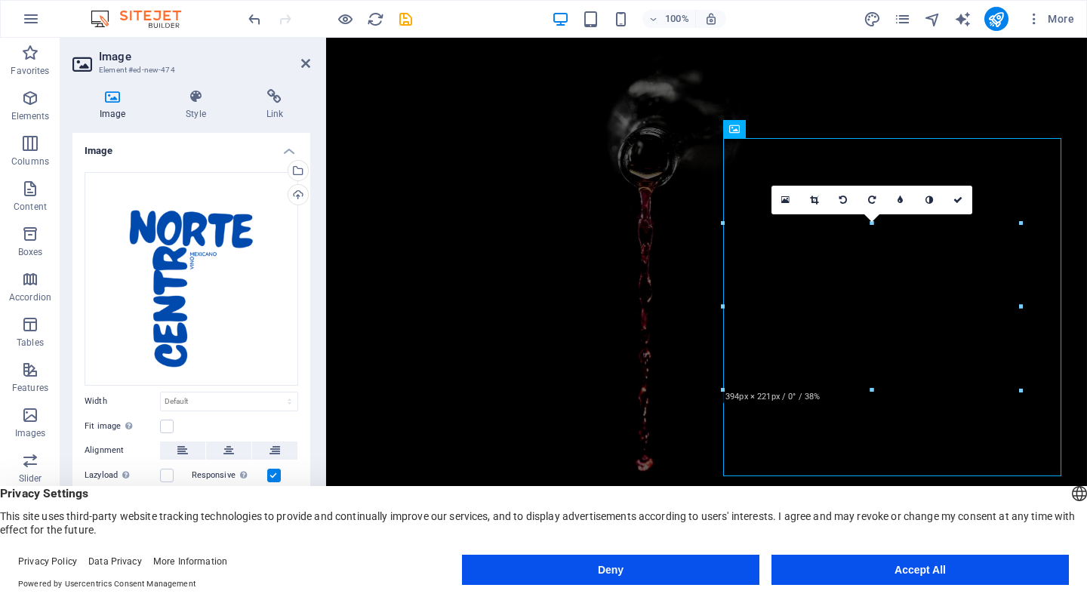
click at [937, 512] on figure at bounding box center [706, 307] width 761 height 538
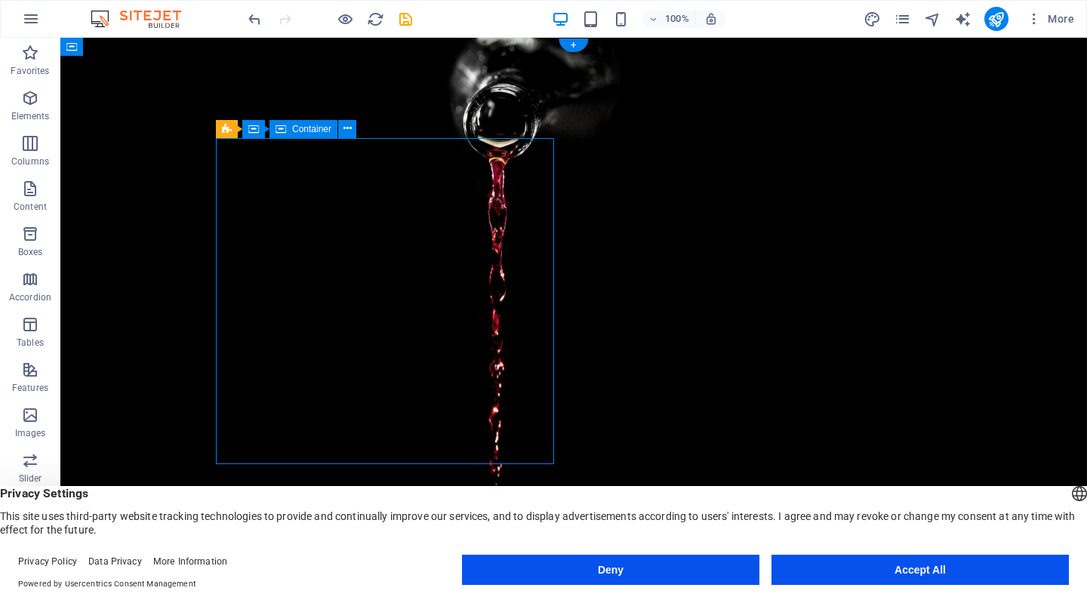
drag, startPoint x: 383, startPoint y: 156, endPoint x: 536, endPoint y: 146, distance: 153.5
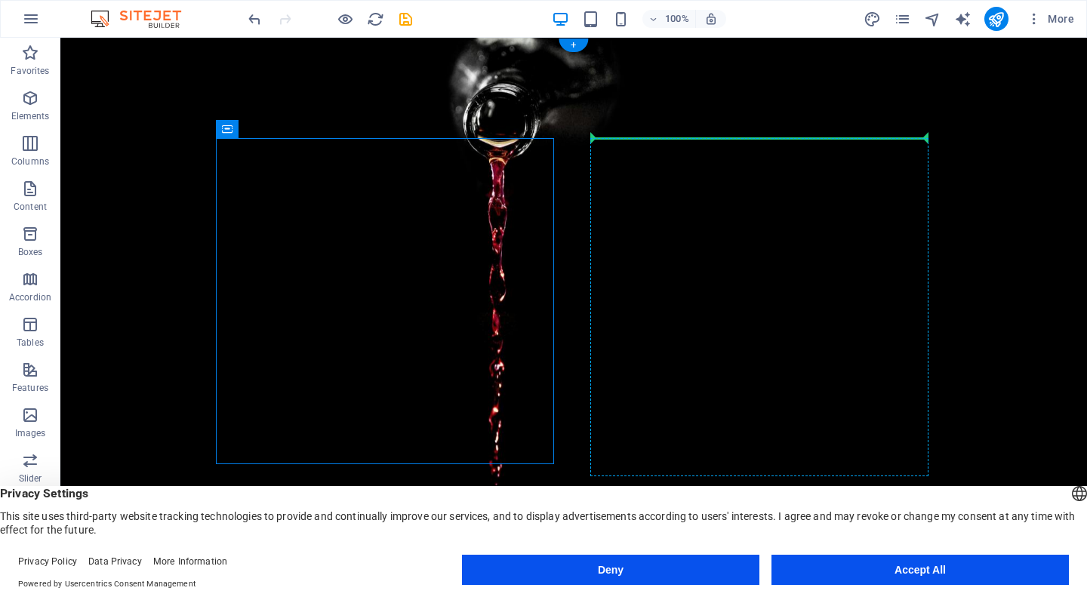
drag, startPoint x: 536, startPoint y: 146, endPoint x: 716, endPoint y: 293, distance: 232.3
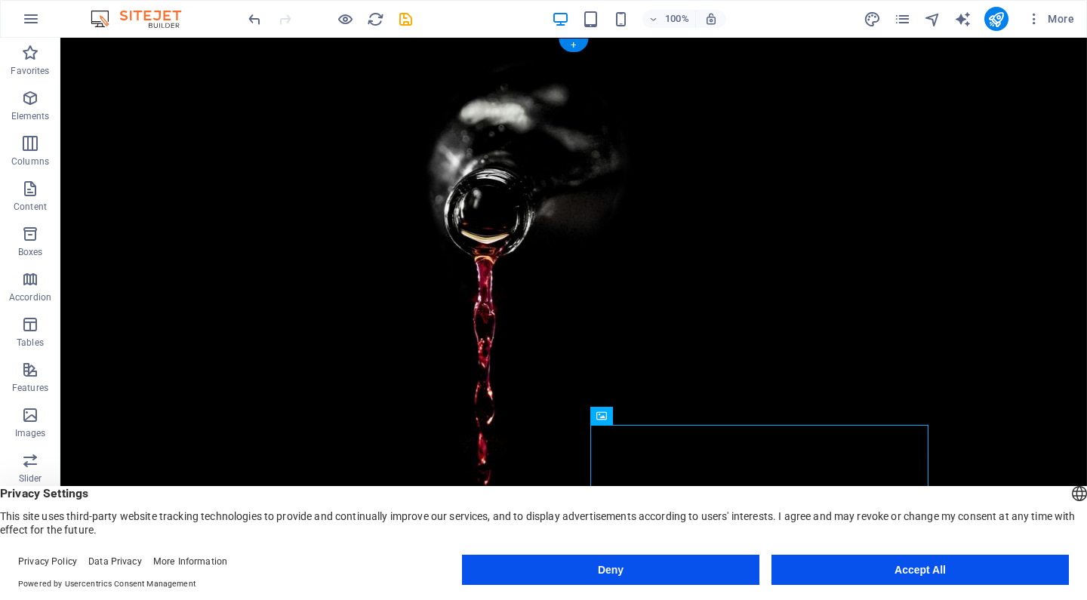
drag, startPoint x: 734, startPoint y: 460, endPoint x: 330, endPoint y: 156, distance: 506.2
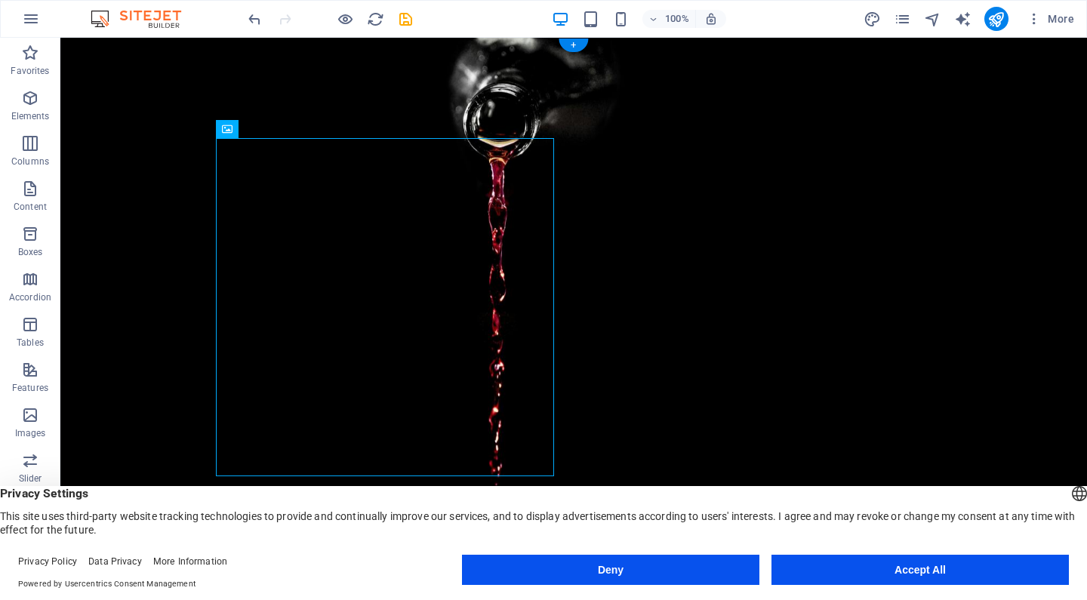
click at [1082, 196] on figure at bounding box center [573, 307] width 1027 height 538
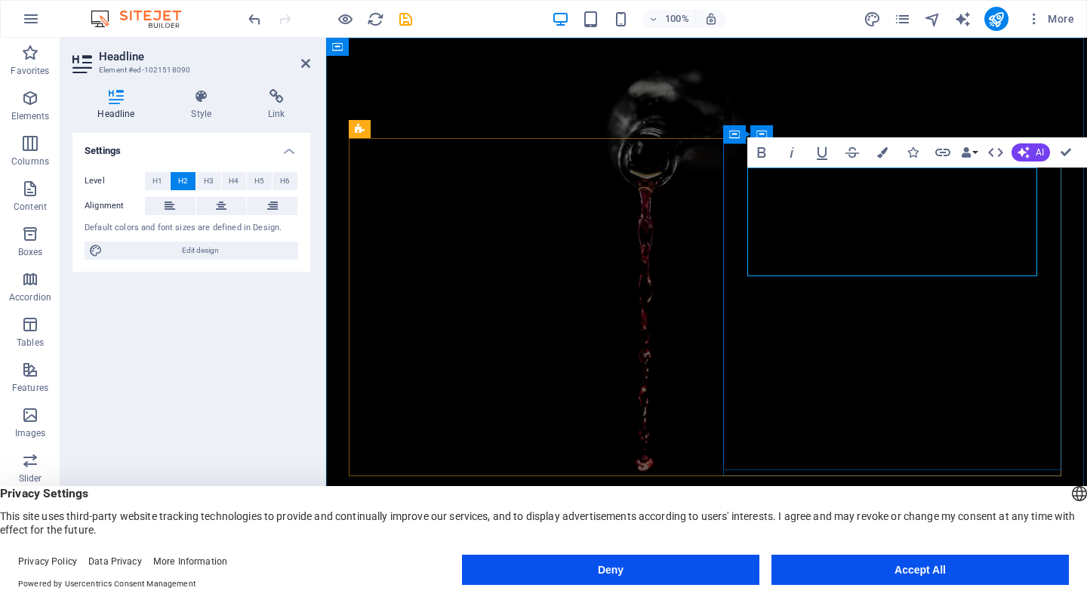
drag, startPoint x: 981, startPoint y: 258, endPoint x: 771, endPoint y: 153, distance: 233.9
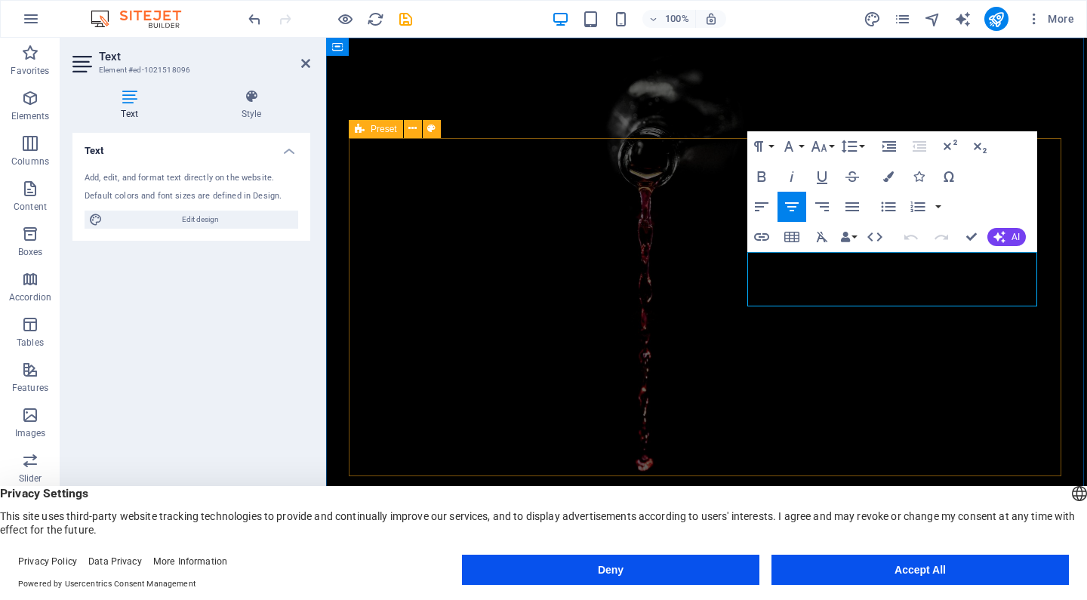
drag, startPoint x: 717, startPoint y: 287, endPoint x: 700, endPoint y: 252, distance: 38.8
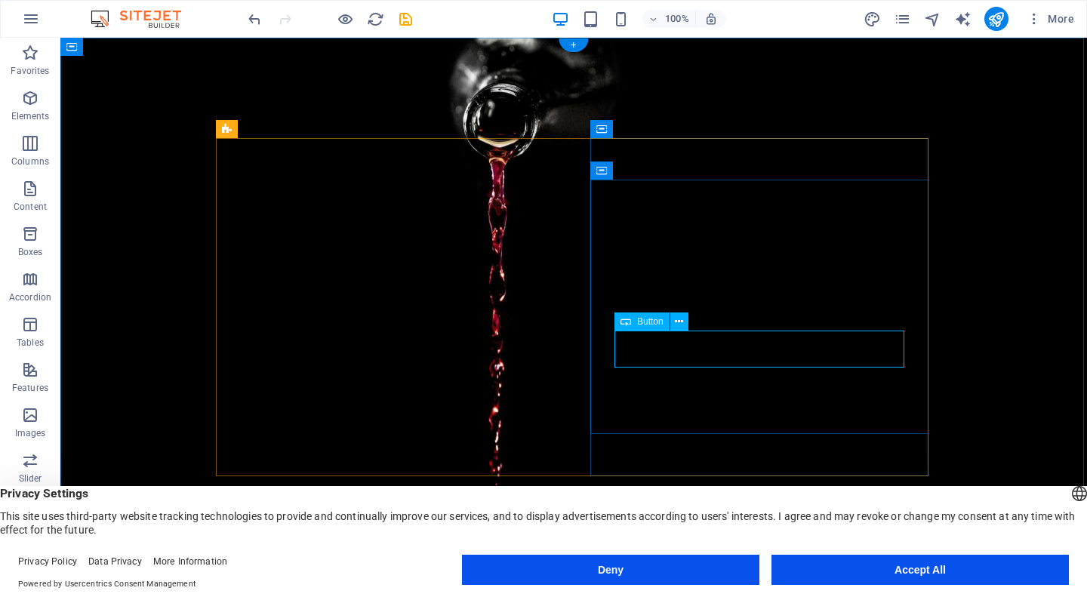
click at [651, 320] on span "Button" at bounding box center [650, 321] width 26 height 9
click at [683, 322] on icon at bounding box center [679, 322] width 8 height 16
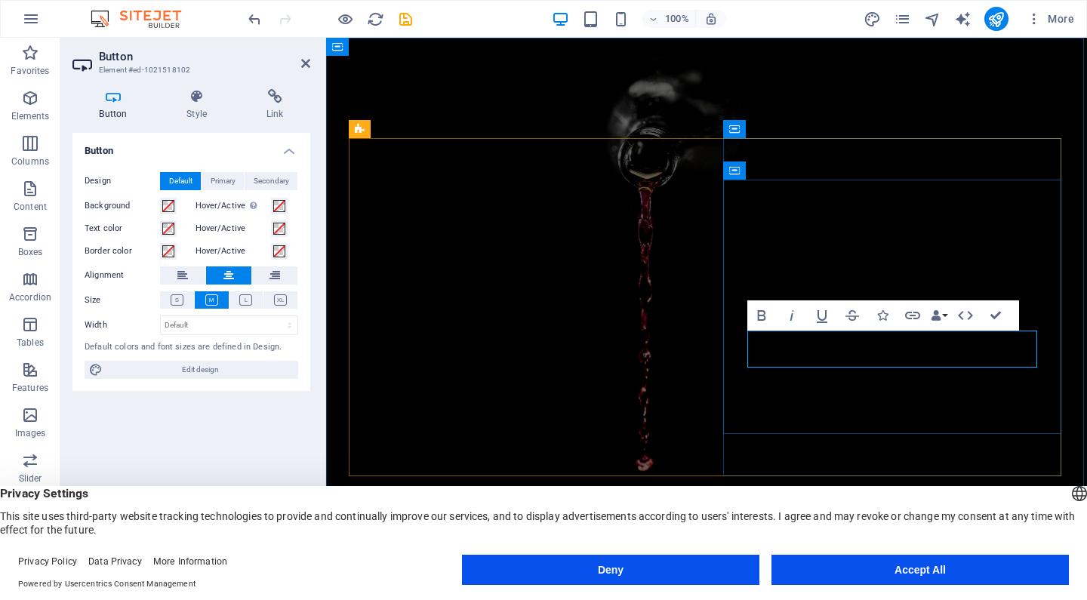
drag, startPoint x: 985, startPoint y: 352, endPoint x: 799, endPoint y: 349, distance: 186.5
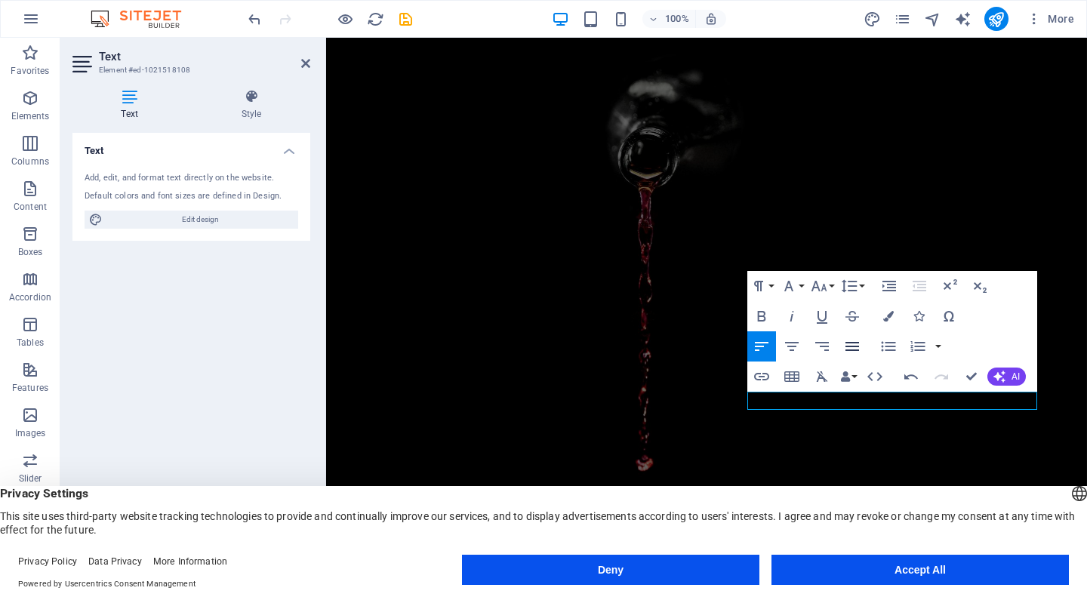
click at [851, 345] on icon "button" at bounding box center [852, 346] width 18 height 18
click at [792, 347] on icon "button" at bounding box center [792, 346] width 18 height 18
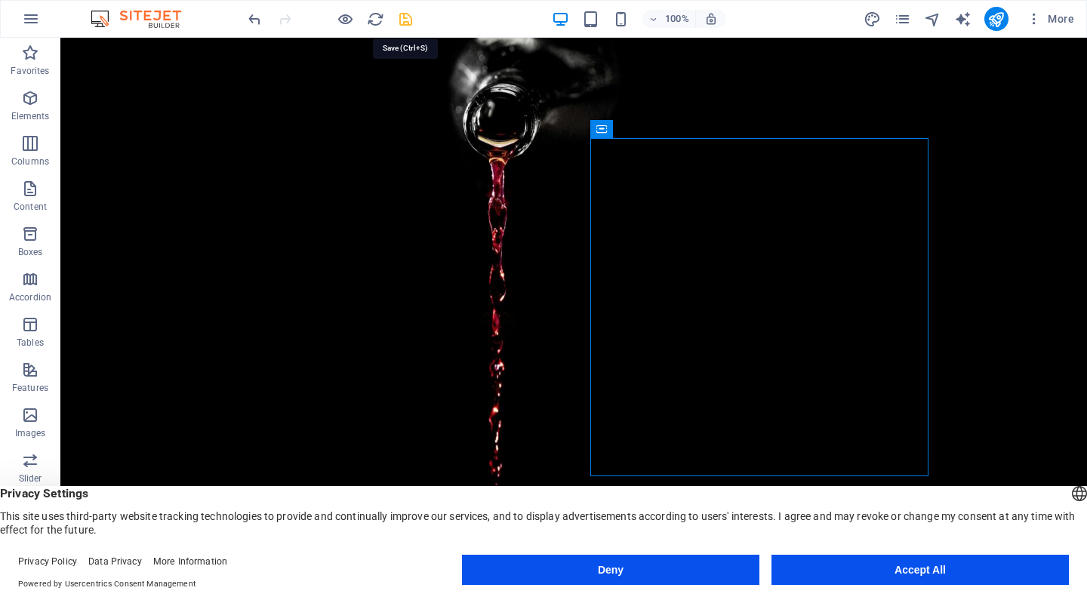
click at [408, 23] on icon "save" at bounding box center [405, 19] width 17 height 17
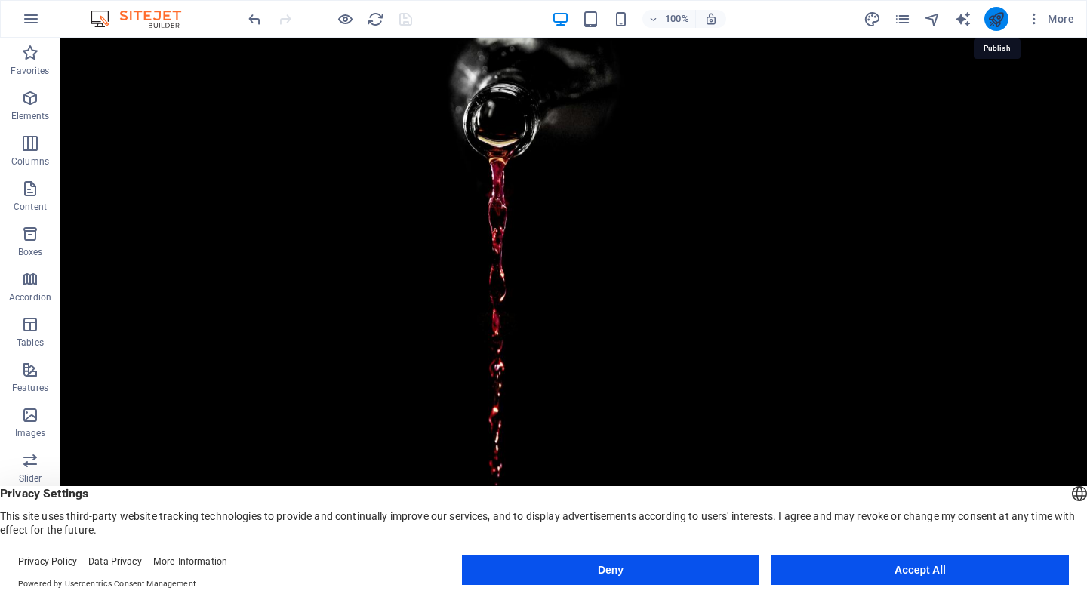
click at [993, 20] on icon "publish" at bounding box center [995, 19] width 17 height 17
